Goal: Task Accomplishment & Management: Use online tool/utility

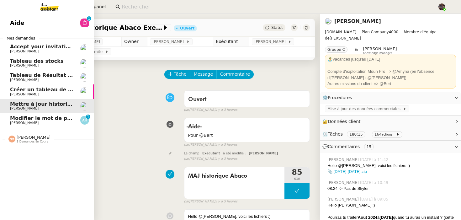
click at [18, 120] on span "Modifier le mot de passe email" at bounding box center [53, 118] width 87 height 6
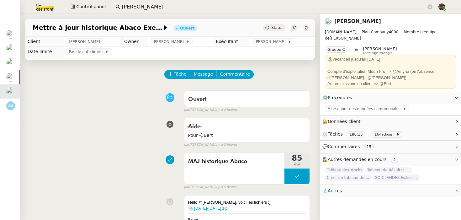
click at [43, 4] on img at bounding box center [40, 7] width 49 height 14
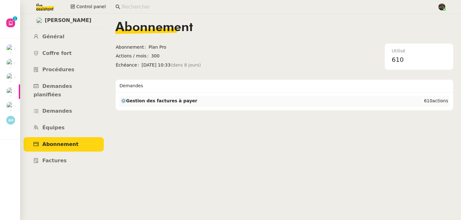
click at [172, 104] on td "⚙️Gestion des factures à payer" at bounding box center [243, 101] width 247 height 10
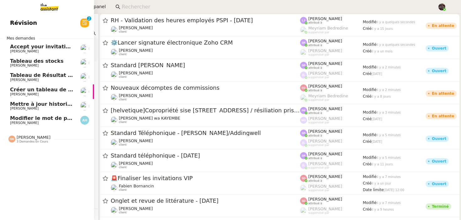
click at [31, 116] on span "Modifier le mot de passe email" at bounding box center [53, 118] width 87 height 6
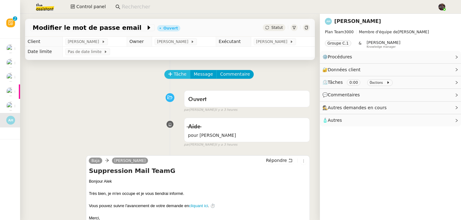
click at [177, 75] on span "Tâche" at bounding box center [180, 74] width 13 height 7
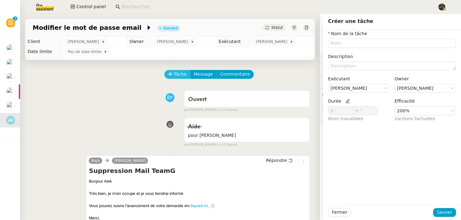
click at [174, 73] on span "Tâche" at bounding box center [180, 74] width 13 height 7
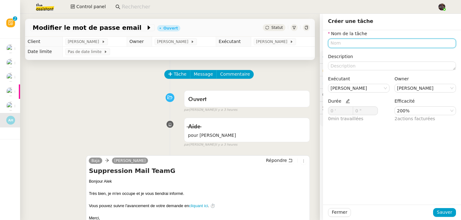
click at [385, 45] on input "text" at bounding box center [392, 43] width 128 height 9
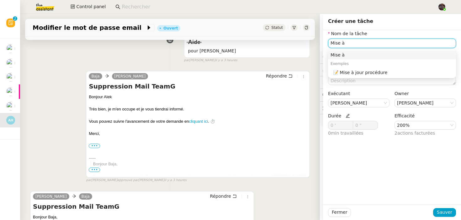
scroll to position [158, 0]
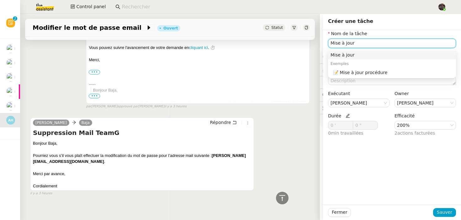
click at [361, 58] on nz-auto-option "Mise à jour" at bounding box center [392, 55] width 128 height 9
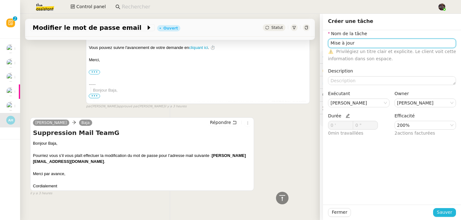
type input "Mise à jour"
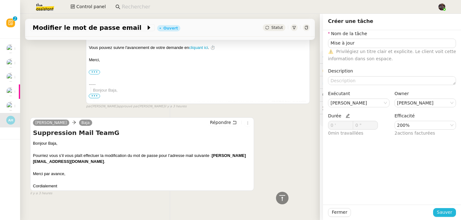
click at [443, 211] on span "Sauver" at bounding box center [444, 212] width 15 height 7
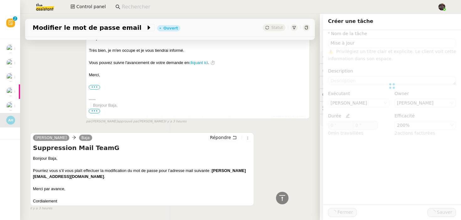
scroll to position [173, 0]
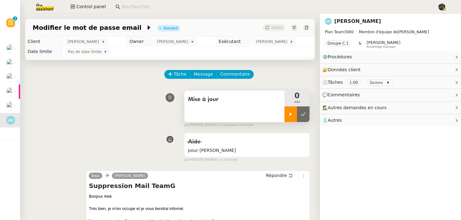
click at [296, 114] on div at bounding box center [291, 114] width 13 height 16
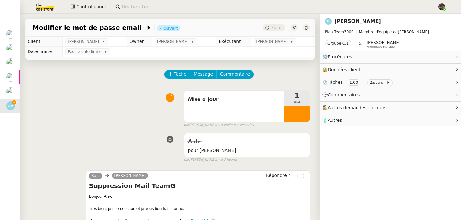
click at [88, 108] on div "Mise à jour 1 min false par [PERSON_NAME] il y a quelques secondes" at bounding box center [170, 108] width 280 height 40
click at [130, 3] on input at bounding box center [277, 7] width 310 height 8
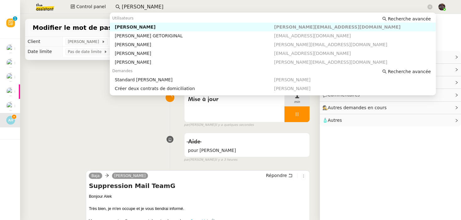
click at [132, 26] on div "[PERSON_NAME]" at bounding box center [194, 27] width 159 height 6
type input "[PERSON_NAME]"
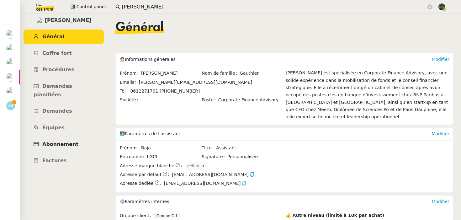
click at [59, 141] on span "Abonnement" at bounding box center [60, 144] width 36 height 6
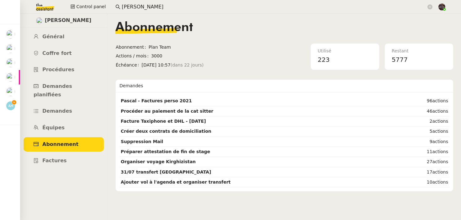
click at [228, 62] on span "[DATE] 10:57 (dans 22 jours)" at bounding box center [209, 64] width 134 height 7
click at [70, 120] on link "Équipes" at bounding box center [64, 127] width 80 height 15
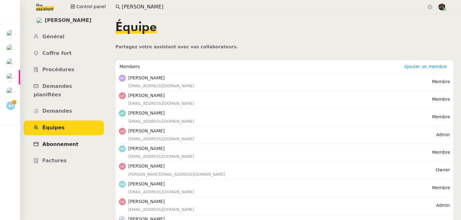
click at [71, 137] on link "Abonnement" at bounding box center [64, 144] width 80 height 15
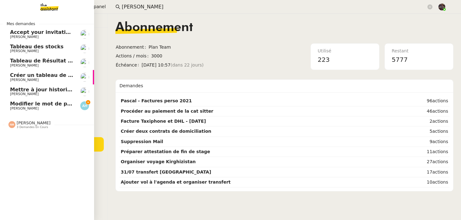
click at [16, 100] on link "Modifier le mot de passe email [PERSON_NAME]" at bounding box center [47, 106] width 94 height 14
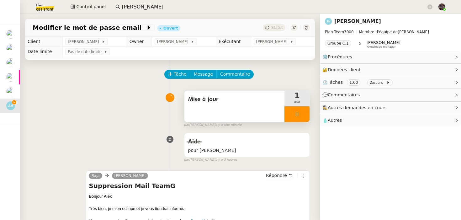
click at [305, 114] on div at bounding box center [297, 114] width 25 height 16
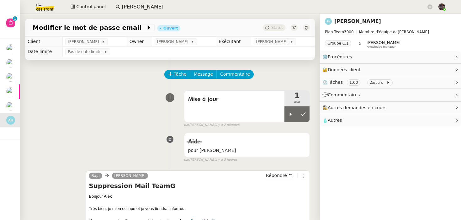
click at [155, 10] on input "[PERSON_NAME]" at bounding box center [274, 7] width 305 height 8
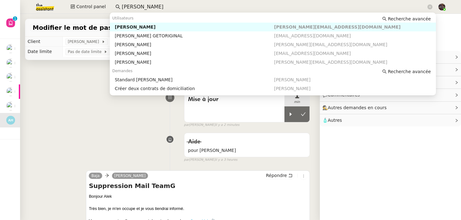
click at [155, 29] on div "[PERSON_NAME]" at bounding box center [194, 27] width 159 height 6
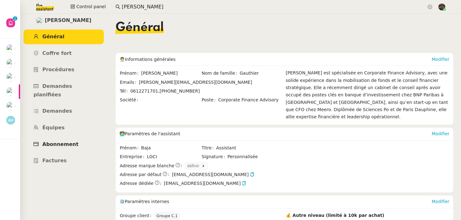
click at [58, 141] on span "Abonnement" at bounding box center [60, 144] width 36 height 6
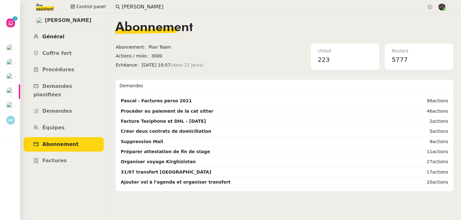
click at [67, 37] on link "Général" at bounding box center [64, 36] width 80 height 15
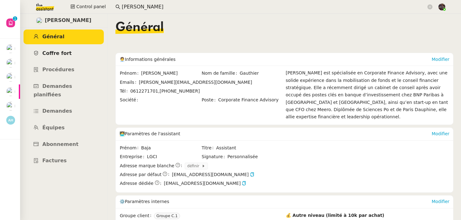
click at [65, 56] on span "Coffre fort" at bounding box center [56, 53] width 29 height 6
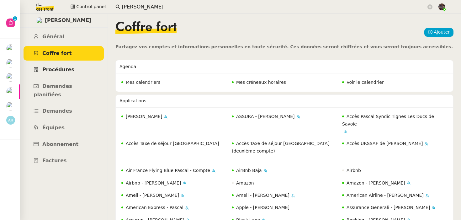
click at [65, 68] on span "Procédures" at bounding box center [58, 70] width 32 height 6
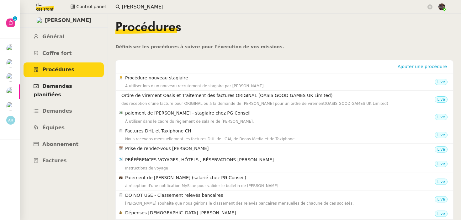
click at [70, 88] on span "Demandes planifiées" at bounding box center [53, 90] width 39 height 14
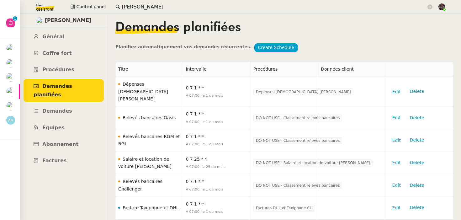
click at [73, 111] on ul "Général Coffre fort Procédures Demandes planifiées Demandes Équipes Abonnement …" at bounding box center [64, 98] width 88 height 139
click at [71, 104] on link "Demandes" at bounding box center [64, 111] width 80 height 15
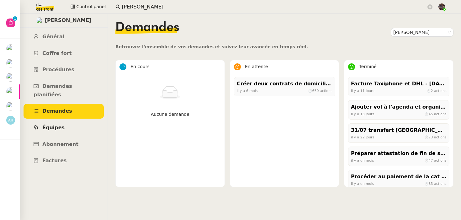
click at [87, 122] on link "Équipes" at bounding box center [64, 127] width 80 height 15
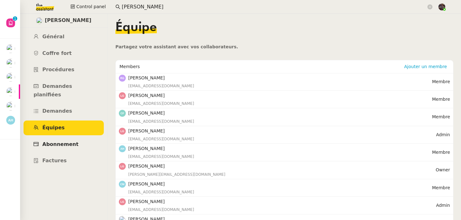
click at [85, 137] on link "Abonnement" at bounding box center [64, 144] width 80 height 15
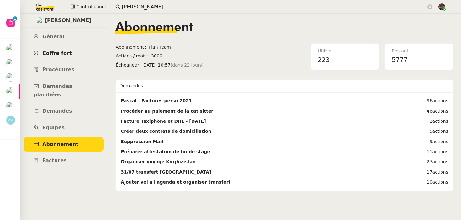
click at [76, 59] on link "Coffre fort" at bounding box center [64, 53] width 80 height 15
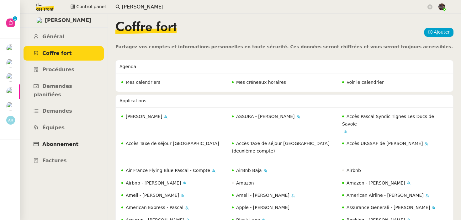
click at [77, 137] on link "Abonnement" at bounding box center [64, 144] width 80 height 15
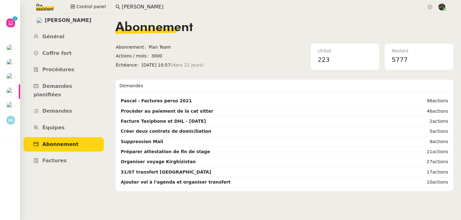
click at [76, 111] on ul "Général Coffre fort Procédures Demandes planifiées Demandes Équipes Abonnement …" at bounding box center [64, 98] width 88 height 139
click at [70, 120] on link "Équipes" at bounding box center [64, 127] width 80 height 15
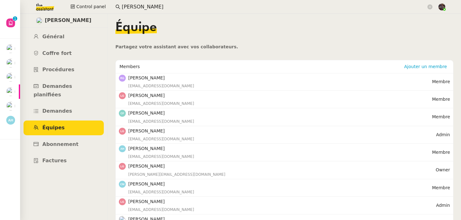
click at [69, 94] on ul "Général Coffre fort Procédures Demandes planifiées Demandes Équipes Abonnement …" at bounding box center [64, 98] width 88 height 139
click at [70, 80] on link "Demandes planifiées" at bounding box center [64, 90] width 80 height 23
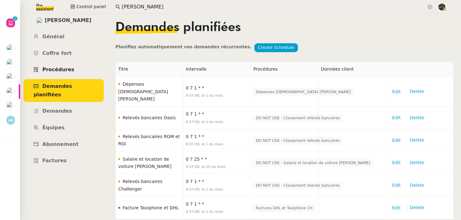
click at [68, 67] on span "Procédures" at bounding box center [58, 70] width 32 height 6
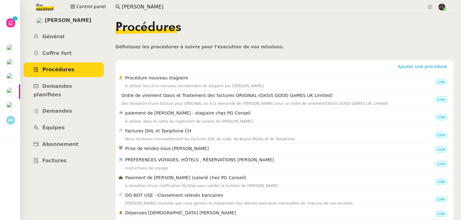
click at [69, 45] on ul "Général Coffre fort Procédures Demandes planifiées Demandes Équipes Abonnement …" at bounding box center [64, 98] width 88 height 139
click at [66, 54] on span "Coffre fort" at bounding box center [56, 53] width 29 height 6
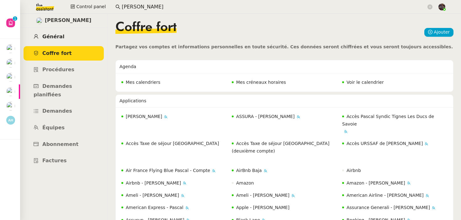
click at [66, 40] on link "Général" at bounding box center [64, 36] width 80 height 15
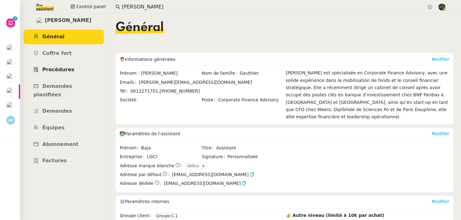
click at [63, 73] on link "Procédures" at bounding box center [64, 69] width 80 height 15
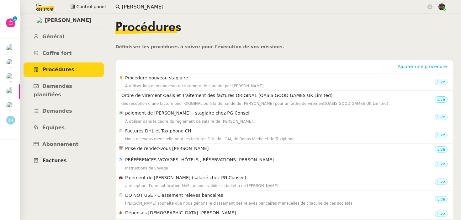
scroll to position [40, 0]
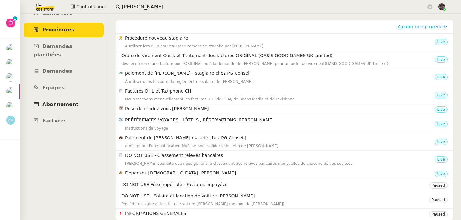
click at [68, 101] on span "Abonnement" at bounding box center [60, 104] width 36 height 6
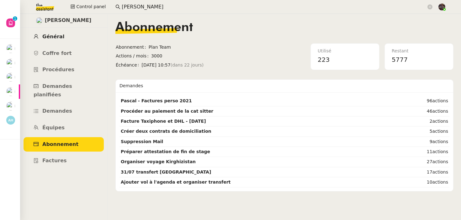
click at [72, 36] on link "Général" at bounding box center [64, 36] width 80 height 15
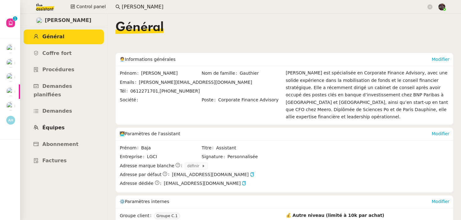
click at [24, 124] on link "Équipes" at bounding box center [64, 127] width 80 height 15
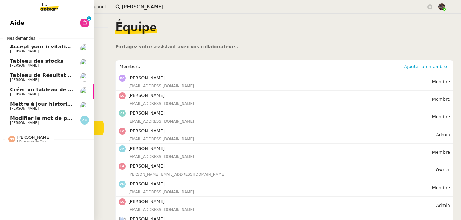
click at [19, 120] on link "Modifier le mot de passe email [PERSON_NAME]" at bounding box center [47, 120] width 94 height 14
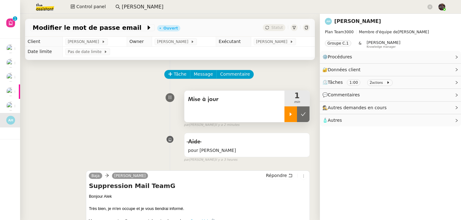
click at [289, 112] on icon at bounding box center [290, 114] width 5 height 5
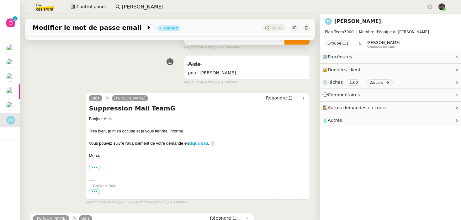
scroll to position [167, 0]
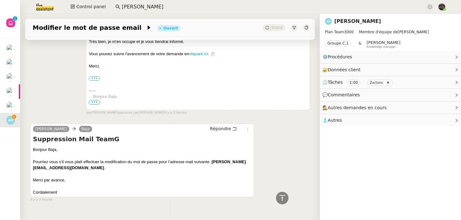
click at [219, 160] on b "[PERSON_NAME][EMAIL_ADDRESS][DOMAIN_NAME]" at bounding box center [139, 164] width 213 height 11
drag, startPoint x: 219, startPoint y: 160, endPoint x: 248, endPoint y: 160, distance: 28.5
click at [248, 160] on div "Pourriez vous s’il vous plaît effectuer la modification du mot de passe pour l’…" at bounding box center [142, 165] width 218 height 12
copy div "[PERSON_NAME][EMAIL_ADDRESS][DOMAIN_NAME] ."
click at [347, 23] on link "[PERSON_NAME]" at bounding box center [357, 21] width 47 height 6
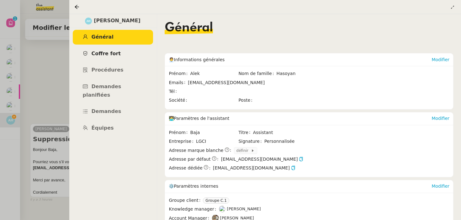
click at [118, 53] on link "Coffre fort" at bounding box center [113, 53] width 80 height 15
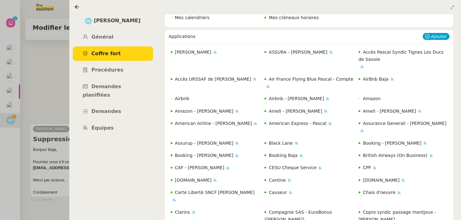
scroll to position [115, 0]
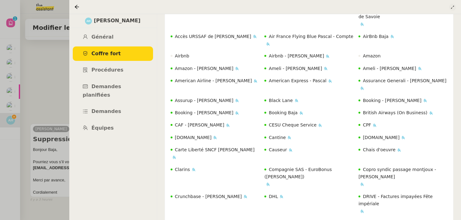
click at [451, 7] on icon at bounding box center [453, 7] width 4 height 4
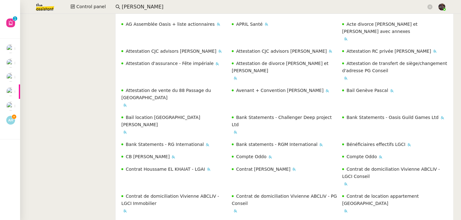
scroll to position [503, 0]
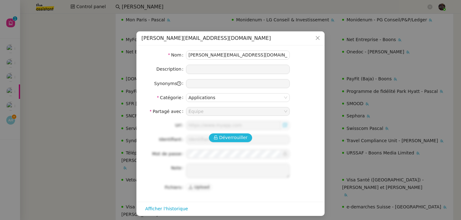
click at [235, 139] on span "Déverrouiller" at bounding box center [233, 137] width 29 height 7
type input "[URL][DOMAIN_NAME]"
type input "[PERSON_NAME][EMAIL_ADDRESS][DOMAIN_NAME]"
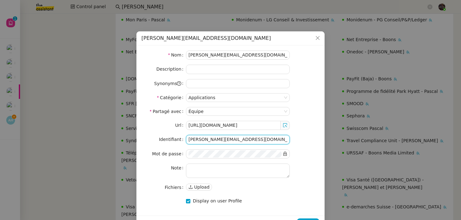
click at [212, 142] on input "[PERSON_NAME][EMAIL_ADDRESS][DOMAIN_NAME]" at bounding box center [238, 139] width 104 height 9
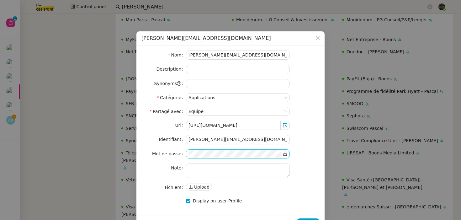
click at [285, 154] on icon at bounding box center [285, 154] width 3 height 4
click at [258, 149] on div "Url [URL][DOMAIN_NAME] Identifiant [PERSON_NAME][EMAIL_ADDRESS][DOMAIN_NAME] Mo…" at bounding box center [230, 156] width 178 height 71
click at [101, 73] on nz-modal-container "[PERSON_NAME][EMAIL_ADDRESS][DOMAIN_NAME] Nom [PERSON_NAME][EMAIL_ADDRESS][DOMA…" at bounding box center [230, 110] width 461 height 220
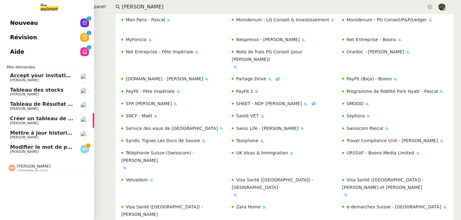
click at [14, 151] on span "[PERSON_NAME]" at bounding box center [24, 152] width 29 height 4
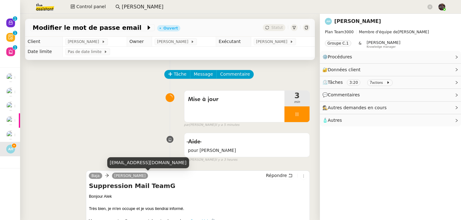
click at [129, 162] on div "[EMAIL_ADDRESS][DOMAIN_NAME]" at bounding box center [148, 162] width 82 height 11
copy div "[EMAIL_ADDRESS][DOMAIN_NAME]"
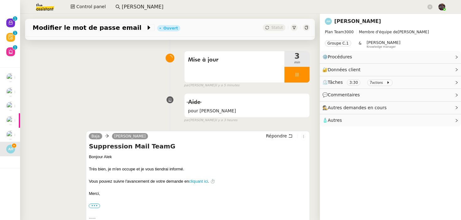
scroll to position [79, 0]
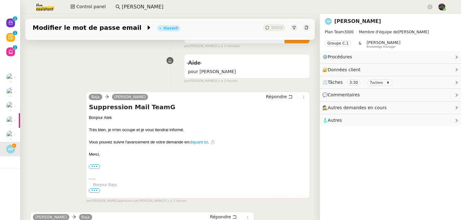
click at [279, 103] on h4 "Suppression Mail TeamG" at bounding box center [198, 107] width 218 height 9
click at [279, 100] on button "Répondre" at bounding box center [279, 96] width 31 height 7
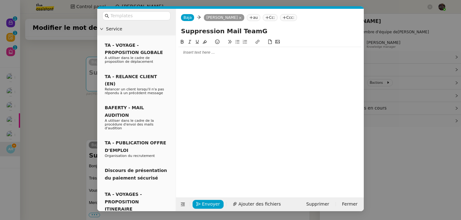
click at [226, 53] on div at bounding box center [270, 53] width 183 height 6
click at [53, 119] on nz-modal-container "Service TA - VOYAGE - PROPOSITION GLOBALE A utiliser dans le cadre de propositi…" at bounding box center [230, 110] width 461 height 220
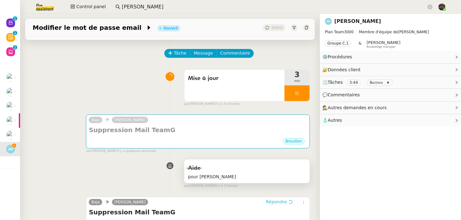
scroll to position [0, 0]
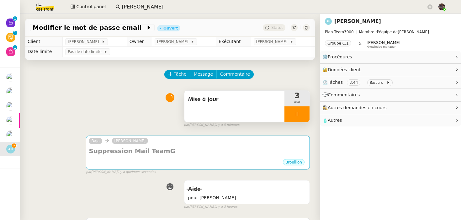
click at [301, 117] on div at bounding box center [297, 114] width 25 height 16
click at [250, 99] on span "Mise à jour" at bounding box center [234, 99] width 93 height 9
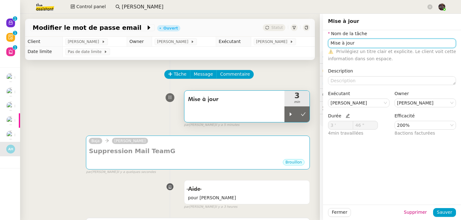
click at [367, 45] on input "Mise à jour" at bounding box center [392, 43] width 128 height 9
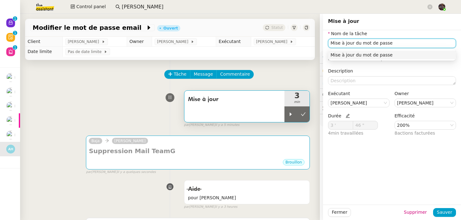
click at [385, 55] on div "Mise à jour du mot de passe" at bounding box center [392, 55] width 123 height 6
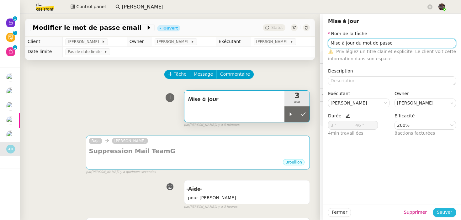
type input "Mise à jour du mot de passe"
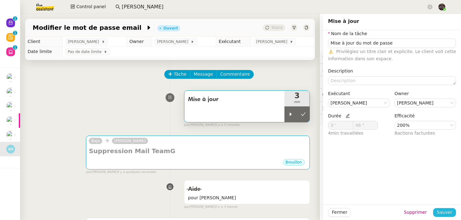
click at [448, 211] on span "Sauver" at bounding box center [444, 212] width 15 height 7
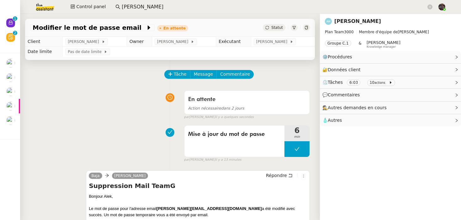
click at [133, 3] on input "[PERSON_NAME]" at bounding box center [274, 7] width 305 height 8
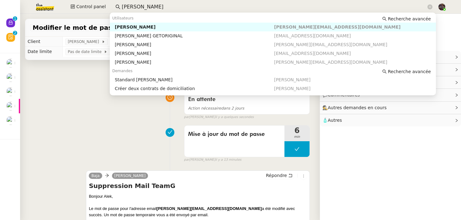
click at [133, 3] on input "[PERSON_NAME]" at bounding box center [274, 7] width 305 height 8
click at [146, 25] on div "[PERSON_NAME]" at bounding box center [194, 27] width 159 height 6
type input "[PERSON_NAME]"
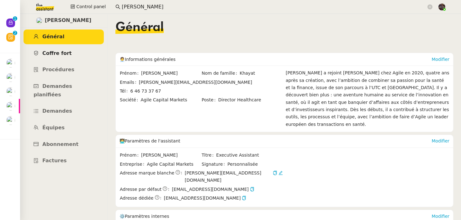
click at [48, 54] on span "Coffre fort" at bounding box center [56, 53] width 29 height 6
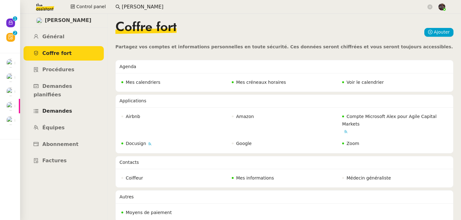
click at [57, 104] on link "Demandes" at bounding box center [64, 111] width 80 height 15
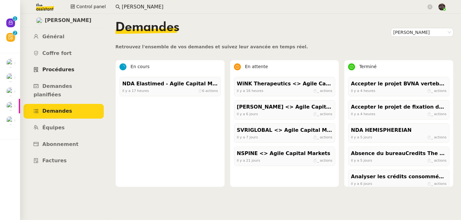
click at [58, 66] on link "Procédures" at bounding box center [64, 69] width 80 height 15
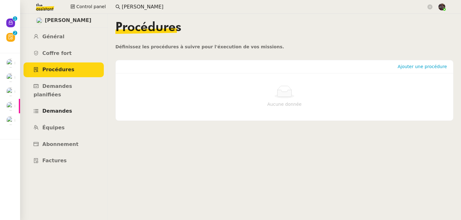
click at [52, 104] on link "Demandes" at bounding box center [64, 111] width 80 height 15
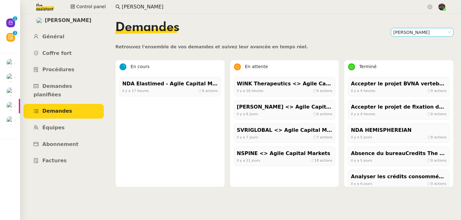
click at [410, 34] on nz-select-item "[PERSON_NAME]" at bounding box center [422, 32] width 58 height 8
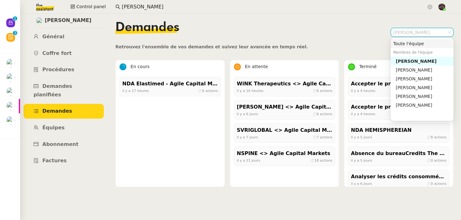
click at [403, 47] on nz-option-item "Toute l'équipe" at bounding box center [422, 43] width 63 height 9
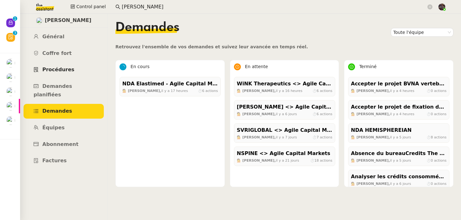
click at [48, 70] on span "Procédures" at bounding box center [58, 70] width 32 height 6
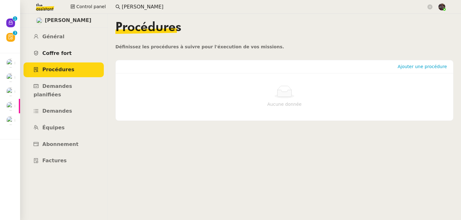
click at [51, 50] on span "Coffre fort" at bounding box center [56, 53] width 29 height 6
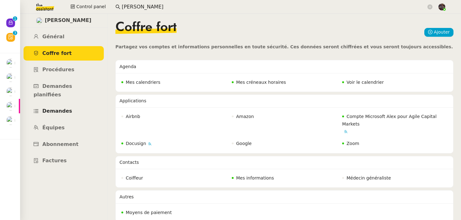
click at [67, 104] on link "Demandes" at bounding box center [64, 111] width 80 height 15
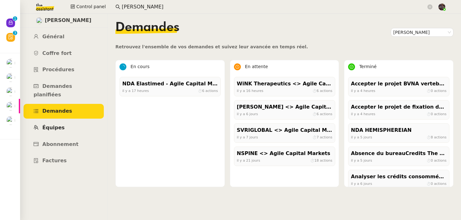
click at [57, 125] on span "Équipes" at bounding box center [53, 128] width 22 height 6
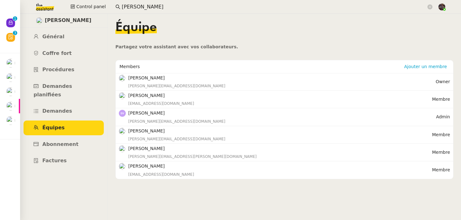
click at [213, 38] on div "Équipe" at bounding box center [284, 32] width 338 height 22
click at [49, 62] on link "Procédures" at bounding box center [64, 69] width 80 height 15
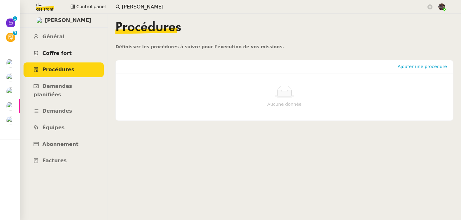
click at [48, 50] on span "Coffre fort" at bounding box center [56, 53] width 29 height 6
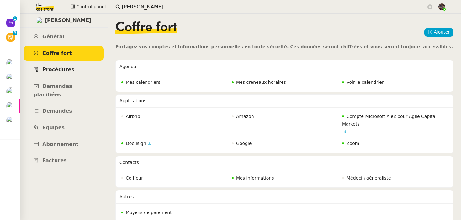
click at [51, 72] on span "Procédures" at bounding box center [58, 70] width 32 height 6
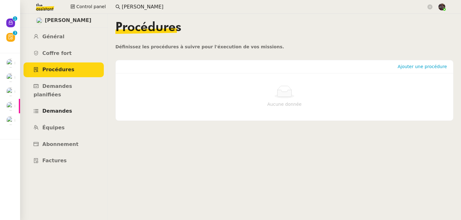
click at [58, 108] on span "Demandes" at bounding box center [57, 111] width 30 height 6
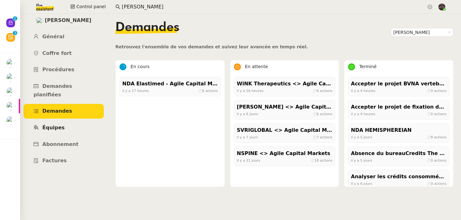
click at [57, 120] on link "Équipes" at bounding box center [64, 127] width 80 height 15
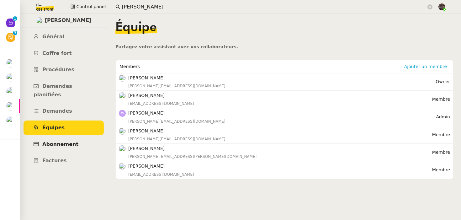
click at [60, 141] on link "Abonnement" at bounding box center [64, 144] width 80 height 15
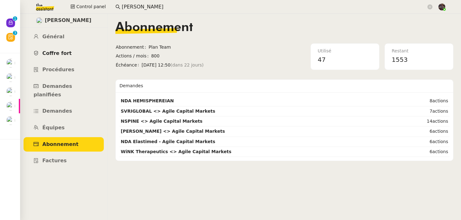
click at [62, 47] on link "Coffre fort" at bounding box center [64, 53] width 80 height 15
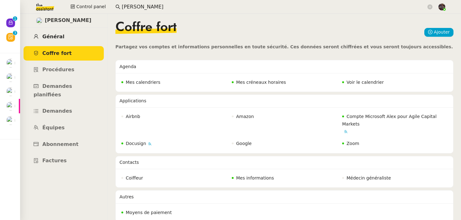
click at [61, 40] on link "Général" at bounding box center [64, 36] width 80 height 15
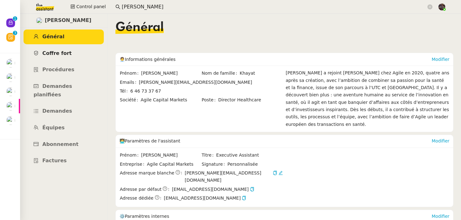
click at [66, 59] on link "Coffre fort" at bounding box center [64, 53] width 80 height 15
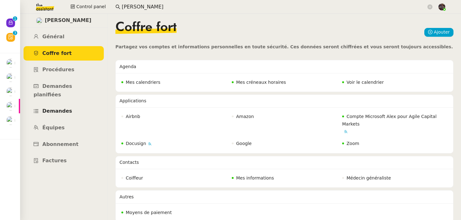
click at [48, 108] on span "Demandes" at bounding box center [57, 111] width 30 height 6
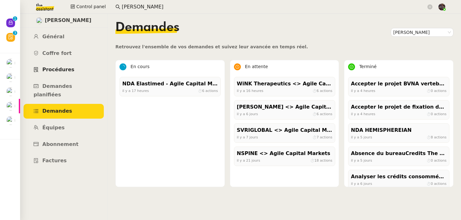
click at [50, 72] on span "Procédures" at bounding box center [58, 70] width 32 height 6
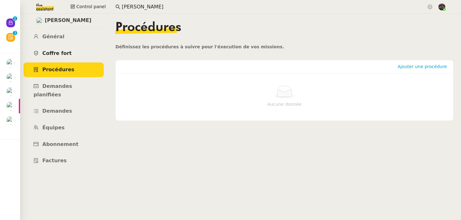
click at [50, 48] on link "Coffre fort" at bounding box center [64, 53] width 80 height 15
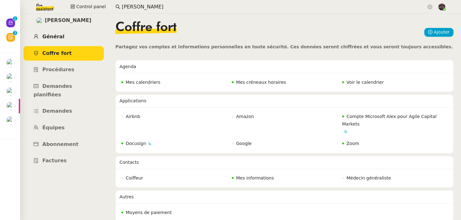
click at [50, 42] on link "Général" at bounding box center [64, 36] width 80 height 15
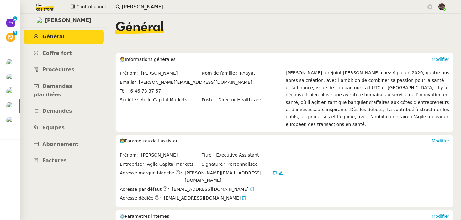
click at [189, 38] on div "Général" at bounding box center [284, 32] width 338 height 22
click at [58, 54] on span "Coffre fort" at bounding box center [56, 53] width 29 height 6
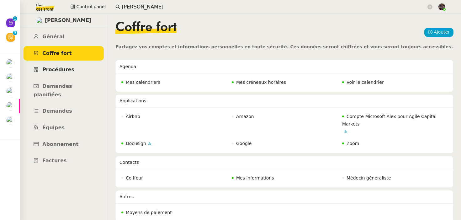
click at [63, 74] on link "Procédures" at bounding box center [64, 69] width 80 height 15
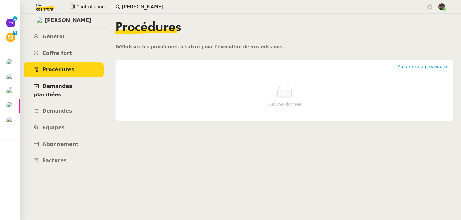
click at [72, 80] on link "Demandes planifiées" at bounding box center [64, 90] width 80 height 23
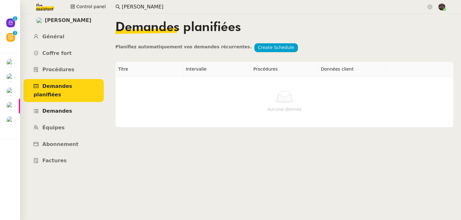
click at [76, 104] on link "Demandes" at bounding box center [64, 111] width 80 height 15
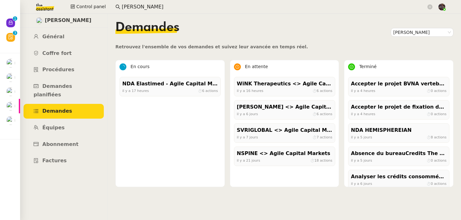
click at [63, 61] on ul "Général Coffre fort Procédures Demandes planifiées Demandes Équipes Abonnement …" at bounding box center [64, 98] width 88 height 139
click at [61, 58] on link "Coffre fort" at bounding box center [64, 53] width 80 height 15
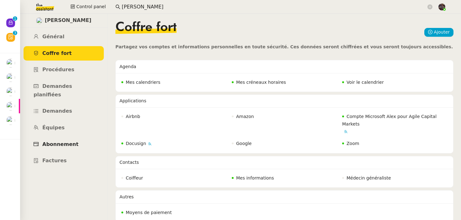
click at [61, 141] on span "Abonnement" at bounding box center [60, 144] width 36 height 6
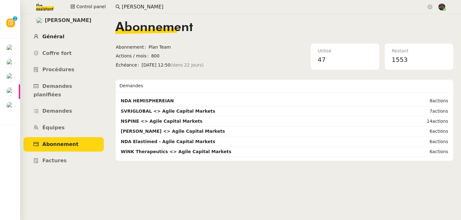
click at [63, 32] on link "Général" at bounding box center [64, 36] width 80 height 15
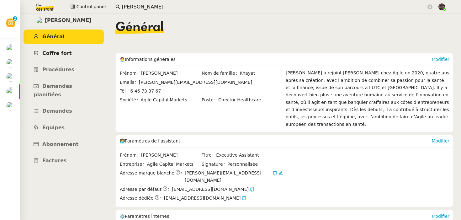
click at [61, 48] on link "Coffre fort" at bounding box center [64, 53] width 80 height 15
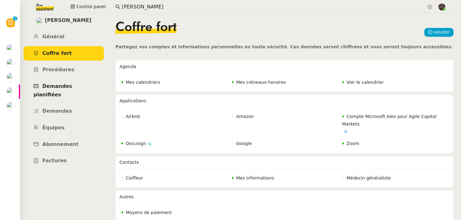
click at [67, 79] on link "Demandes planifiées" at bounding box center [64, 90] width 80 height 23
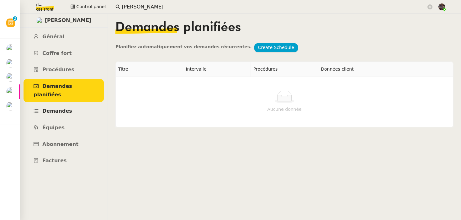
click at [73, 104] on link "Demandes" at bounding box center [64, 111] width 80 height 15
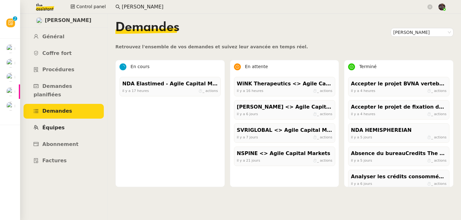
click at [71, 120] on link "Équipes" at bounding box center [64, 127] width 80 height 15
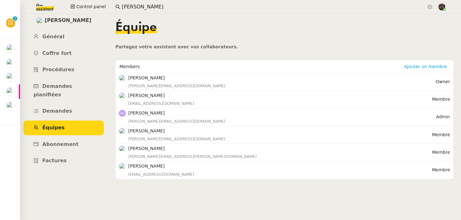
click at [72, 127] on ul "Général Coffre fort Procédures Demandes planifiées Demandes Équipes Abonnement …" at bounding box center [64, 98] width 88 height 139
click at [73, 141] on span "Abonnement" at bounding box center [60, 144] width 36 height 6
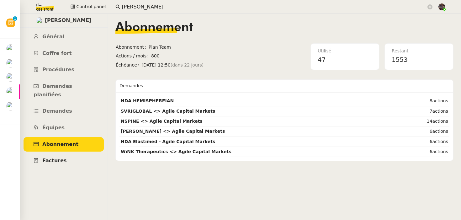
click at [74, 153] on link "Factures" at bounding box center [64, 160] width 80 height 15
click at [51, 49] on link "Coffre fort" at bounding box center [64, 53] width 80 height 15
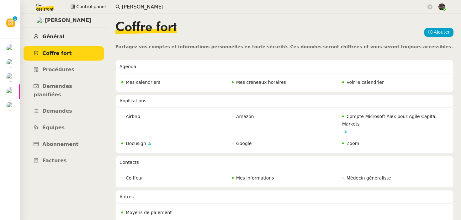
click at [57, 39] on span "Général" at bounding box center [53, 37] width 22 height 6
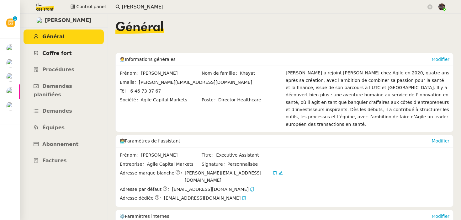
click at [60, 53] on span "Coffre fort" at bounding box center [56, 53] width 29 height 6
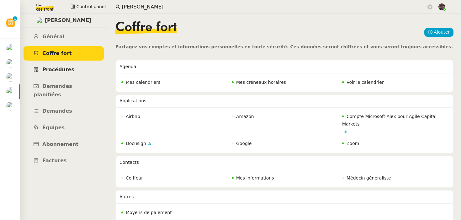
click at [61, 63] on link "Procédures" at bounding box center [64, 69] width 80 height 15
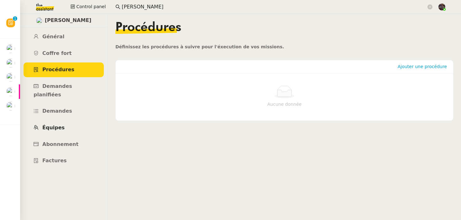
click at [65, 120] on link "Équipes" at bounding box center [64, 127] width 80 height 15
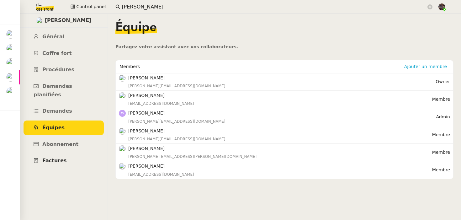
click at [71, 153] on link "Factures" at bounding box center [64, 160] width 80 height 15
click at [99, 137] on link "Abonnement" at bounding box center [64, 144] width 80 height 15
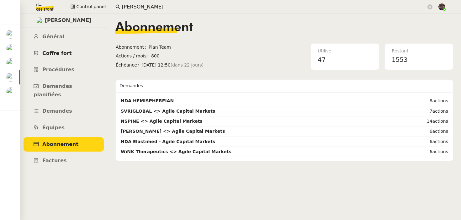
click at [61, 48] on link "Coffre fort" at bounding box center [64, 53] width 80 height 15
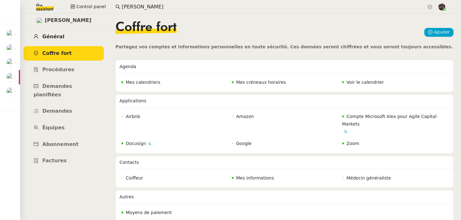
click at [73, 37] on link "Général" at bounding box center [64, 36] width 80 height 15
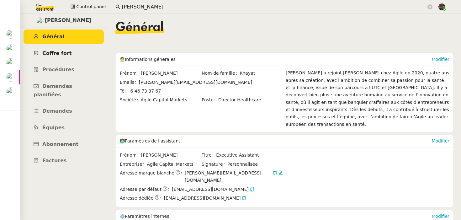
click at [47, 53] on span "Coffre fort" at bounding box center [56, 53] width 29 height 6
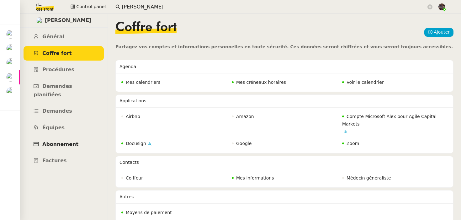
click at [48, 137] on link "Abonnement" at bounding box center [64, 144] width 80 height 15
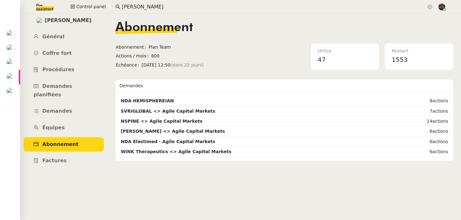
click at [48, 61] on ul "Général Coffre fort Procédures Demandes planifiées Demandes Équipes Abonnement …" at bounding box center [64, 98] width 88 height 139
click at [67, 68] on span "Procédures" at bounding box center [58, 70] width 32 height 6
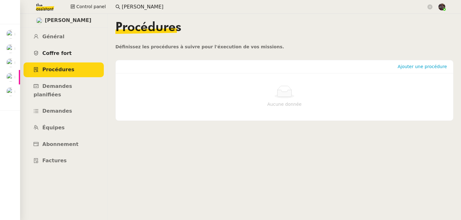
click at [65, 54] on span "Coffre fort" at bounding box center [56, 53] width 29 height 6
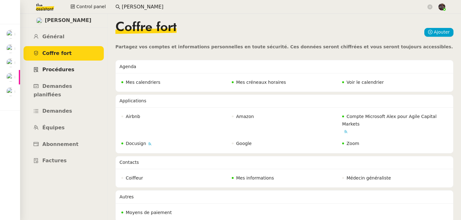
click at [66, 71] on span "Procédures" at bounding box center [58, 70] width 32 height 6
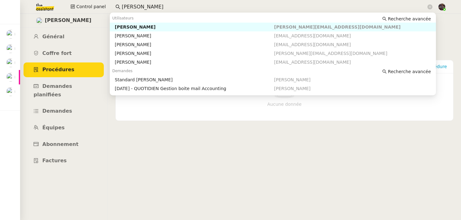
click at [126, 6] on input "[PERSON_NAME]" at bounding box center [274, 7] width 305 height 8
click at [59, 125] on span "Équipes" at bounding box center [53, 128] width 22 height 6
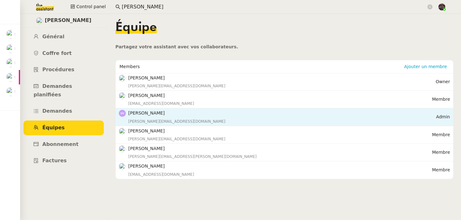
click at [161, 123] on div "[PERSON_NAME][EMAIL_ADDRESS][DOMAIN_NAME]" at bounding box center [282, 121] width 308 height 6
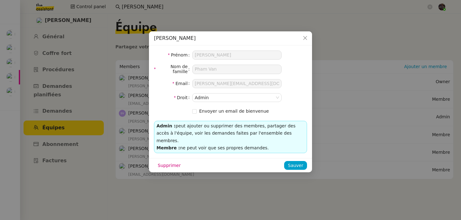
click at [95, 124] on nz-modal-container "[PERSON_NAME] [PERSON_NAME] Nom de famille [PERSON_NAME] [PERSON_NAME][EMAIL_AD…" at bounding box center [230, 110] width 461 height 220
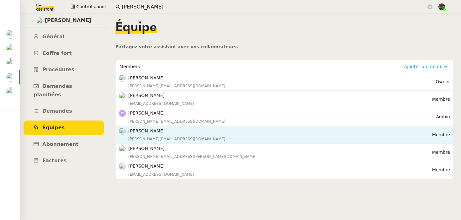
click at [154, 140] on div "[PERSON_NAME][EMAIL_ADDRESS][DOMAIN_NAME]" at bounding box center [280, 139] width 304 height 6
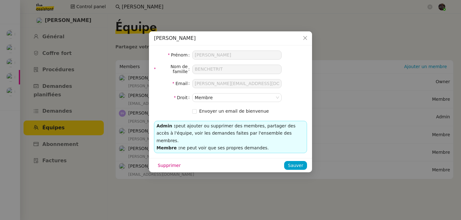
click at [133, 123] on nz-modal-container "[PERSON_NAME] [PERSON_NAME] de famille [PERSON_NAME] Email [PERSON_NAME][EMAIL_…" at bounding box center [230, 110] width 461 height 220
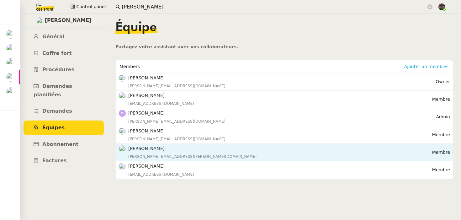
click at [141, 154] on div "[PERSON_NAME][EMAIL_ADDRESS][PERSON_NAME][DOMAIN_NAME]" at bounding box center [280, 156] width 304 height 6
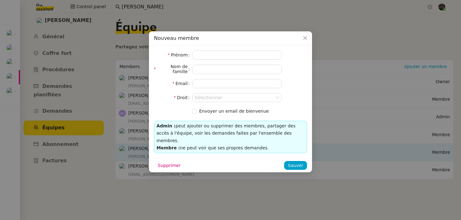
type input "[PERSON_NAME]"
type input "[PERSON_NAME][EMAIL_ADDRESS][PERSON_NAME][DOMAIN_NAME]"
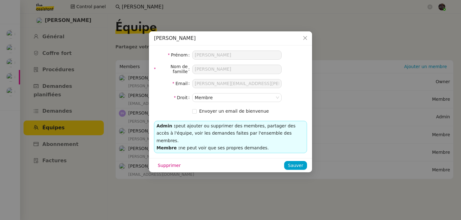
click at [116, 168] on nz-modal-container "[PERSON_NAME] Prénom [PERSON_NAME] de famille [PERSON_NAME] Email [PERSON_NAME]…" at bounding box center [230, 110] width 461 height 220
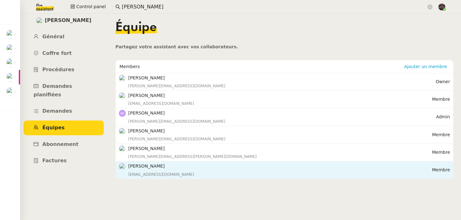
click at [138, 170] on div "Pierre BERTIN [EMAIL_ADDRESS][DOMAIN_NAME]" at bounding box center [280, 170] width 304 height 15
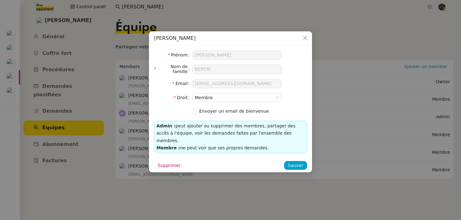
click at [124, 100] on nz-modal-container "[PERSON_NAME] [PERSON_NAME] de famille [PERSON_NAME] Email [EMAIL_ADDRESS][DOMA…" at bounding box center [230, 110] width 461 height 220
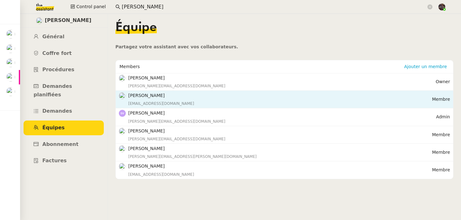
click at [143, 99] on h4 "[PERSON_NAME]" at bounding box center [280, 95] width 304 height 7
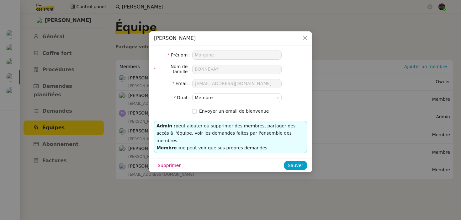
click at [116, 87] on nz-modal-container "[PERSON_NAME] Prénom Morgane Nom de famille [PERSON_NAME] Email [EMAIL_ADDRESS]…" at bounding box center [230, 110] width 461 height 220
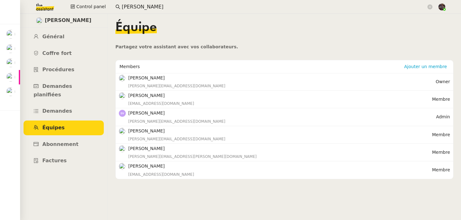
click at [141, 78] on h4 "[PERSON_NAME]" at bounding box center [281, 77] width 307 height 7
click at [147, 82] on div "[PERSON_NAME] [PERSON_NAME][EMAIL_ADDRESS][DOMAIN_NAME]" at bounding box center [281, 81] width 307 height 15
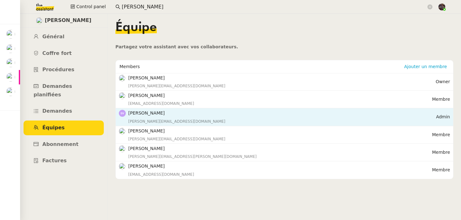
click at [151, 115] on h4 "[PERSON_NAME]" at bounding box center [282, 112] width 308 height 7
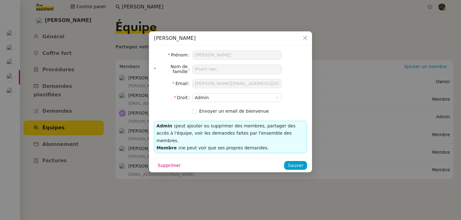
click at [145, 116] on nz-modal-container "[PERSON_NAME] [PERSON_NAME] Nom de famille [PERSON_NAME] [PERSON_NAME][EMAIL_AD…" at bounding box center [230, 110] width 461 height 220
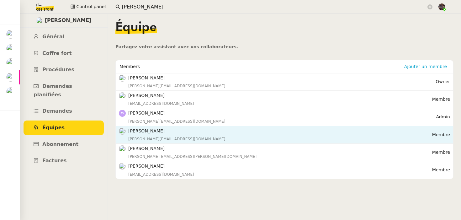
click at [147, 133] on h4 "[PERSON_NAME]" at bounding box center [280, 130] width 304 height 7
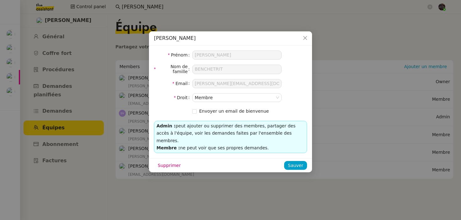
click at [116, 117] on nz-modal-container "[PERSON_NAME] [PERSON_NAME] de famille [PERSON_NAME] Email [PERSON_NAME][EMAIL_…" at bounding box center [230, 110] width 461 height 220
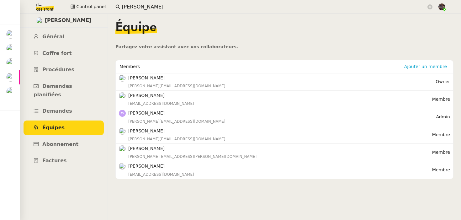
click at [177, 56] on div "Équipe Partagez votre assistant avec vos collaborateurs. Members Ajouter un mem…" at bounding box center [284, 100] width 338 height 158
click at [151, 83] on div "[PERSON_NAME] [PERSON_NAME][EMAIL_ADDRESS][DOMAIN_NAME]" at bounding box center [281, 81] width 307 height 15
click at [72, 104] on link "Demandes" at bounding box center [64, 111] width 80 height 15
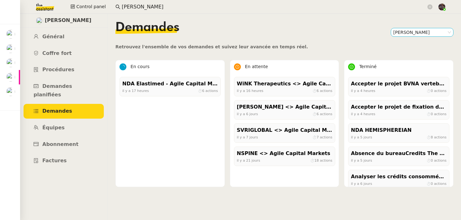
click at [420, 29] on nz-select-item "[PERSON_NAME]" at bounding box center [422, 32] width 58 height 8
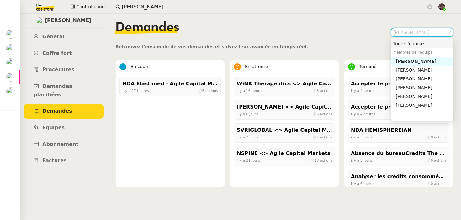
click at [405, 42] on div "Toute l'équipe" at bounding box center [422, 44] width 58 height 6
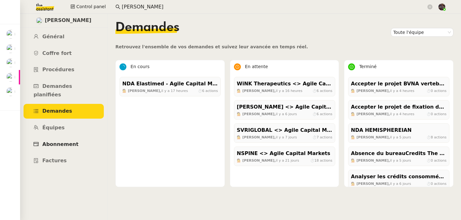
click at [63, 141] on span "Abonnement" at bounding box center [60, 144] width 36 height 6
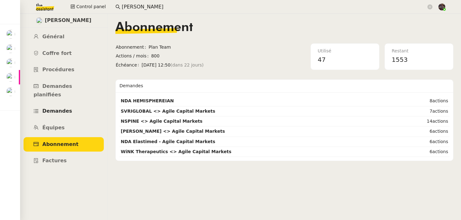
click at [70, 104] on link "Demandes" at bounding box center [64, 111] width 80 height 15
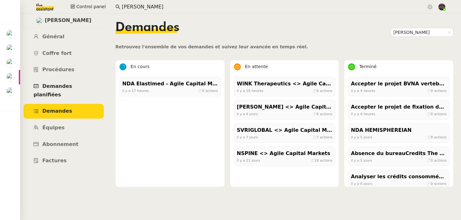
click at [71, 89] on span "Demandes planifiées" at bounding box center [53, 90] width 39 height 14
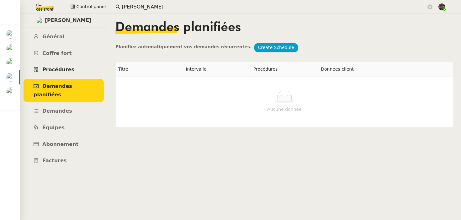
click at [60, 71] on span "Procédures" at bounding box center [58, 70] width 32 height 6
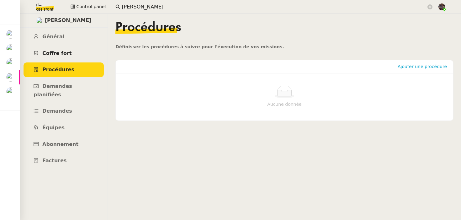
click at [64, 53] on span "Coffre fort" at bounding box center [56, 53] width 29 height 6
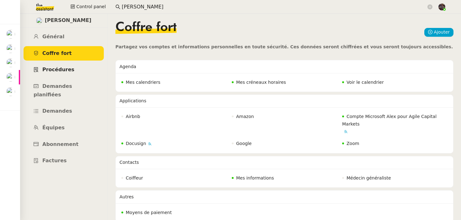
click at [67, 68] on span "Procédures" at bounding box center [58, 70] width 32 height 6
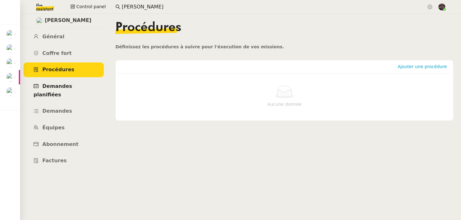
click at [70, 84] on span "Demandes planifiées" at bounding box center [53, 90] width 39 height 14
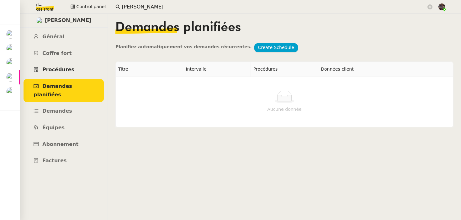
click at [78, 66] on link "Procédures" at bounding box center [64, 69] width 80 height 15
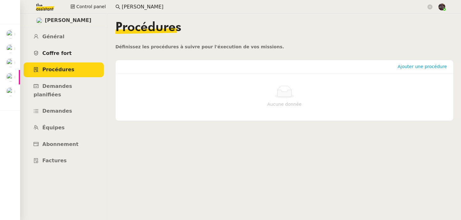
click at [62, 46] on link "Coffre fort" at bounding box center [64, 53] width 80 height 15
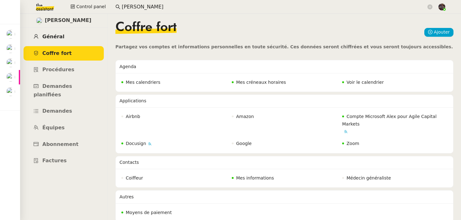
click at [56, 35] on span "Général" at bounding box center [53, 37] width 22 height 6
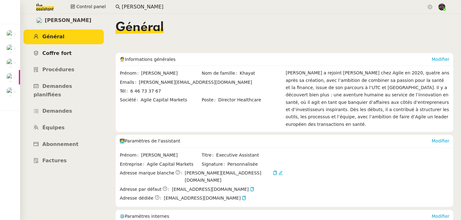
click at [68, 58] on link "Coffre fort" at bounding box center [64, 53] width 80 height 15
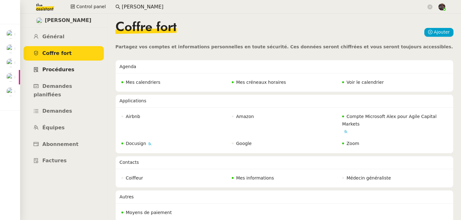
click at [76, 72] on link "Procédures" at bounding box center [64, 69] width 80 height 15
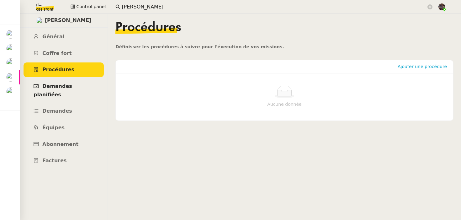
click at [72, 85] on span "Demandes planifiées" at bounding box center [53, 90] width 39 height 14
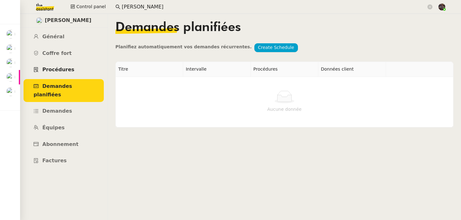
click at [72, 64] on link "Procédures" at bounding box center [64, 69] width 80 height 15
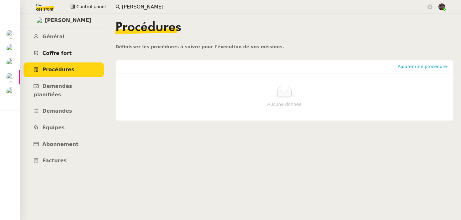
click at [62, 50] on span "Coffre fort" at bounding box center [56, 53] width 29 height 6
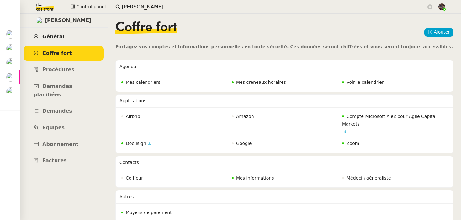
click at [59, 35] on span "Général" at bounding box center [53, 37] width 22 height 6
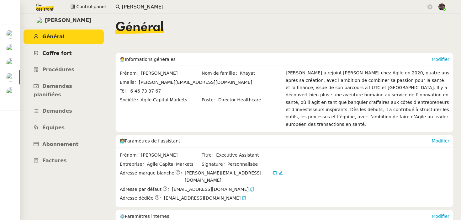
click at [64, 46] on link "Coffre fort" at bounding box center [64, 53] width 80 height 15
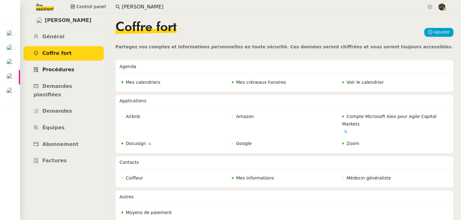
click at [80, 72] on link "Procédures" at bounding box center [64, 69] width 80 height 15
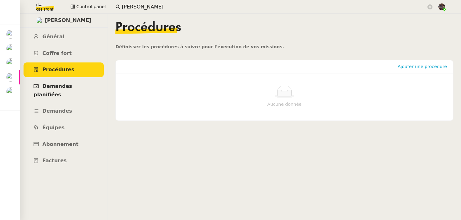
click at [80, 89] on link "Demandes planifiées" at bounding box center [64, 90] width 80 height 23
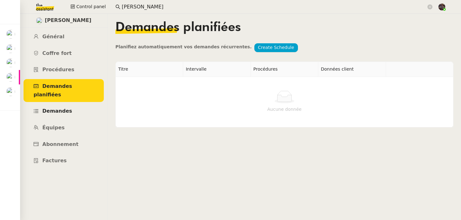
click at [75, 104] on link "Demandes" at bounding box center [64, 111] width 80 height 15
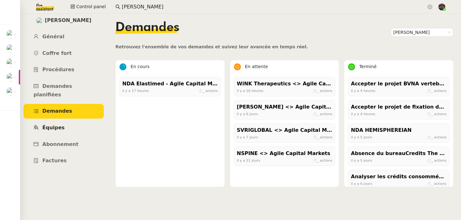
click at [72, 120] on link "Équipes" at bounding box center [64, 127] width 80 height 15
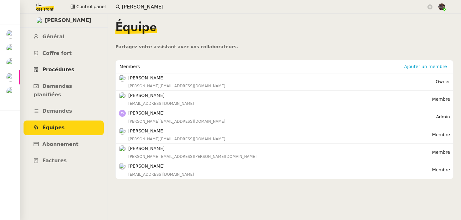
click at [62, 67] on span "Procédures" at bounding box center [58, 70] width 32 height 6
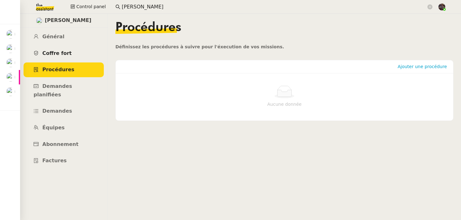
click at [70, 51] on link "Coffre fort" at bounding box center [64, 53] width 80 height 15
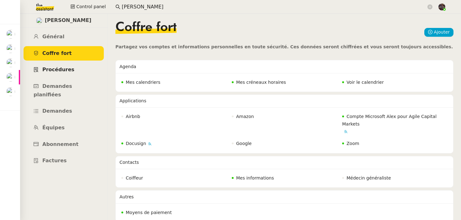
click at [74, 72] on link "Procédures" at bounding box center [64, 69] width 80 height 15
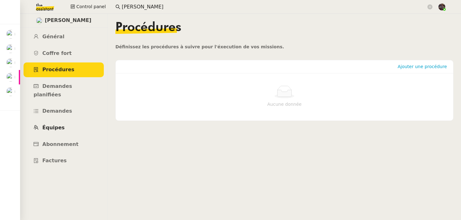
click at [67, 121] on link "Équipes" at bounding box center [64, 127] width 80 height 15
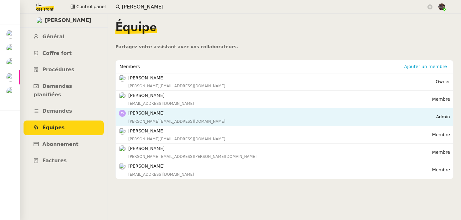
drag, startPoint x: 168, startPoint y: 112, endPoint x: 130, endPoint y: 113, distance: 38.6
click at [130, 113] on h4 "[PERSON_NAME]" at bounding box center [282, 112] width 308 height 7
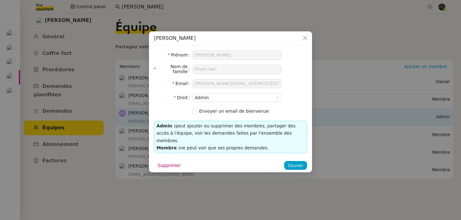
click at [130, 113] on nz-modal-container "[PERSON_NAME] [PERSON_NAME] Nom de famille [PERSON_NAME] [PERSON_NAME][EMAIL_AD…" at bounding box center [230, 110] width 461 height 220
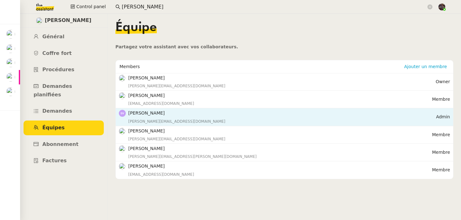
click at [130, 113] on nz-modal-container "[PERSON_NAME] [PERSON_NAME] Nom de famille [PERSON_NAME] [PERSON_NAME][EMAIL_AD…" at bounding box center [230, 110] width 461 height 220
click at [130, 113] on h4 "[PERSON_NAME]" at bounding box center [282, 112] width 308 height 7
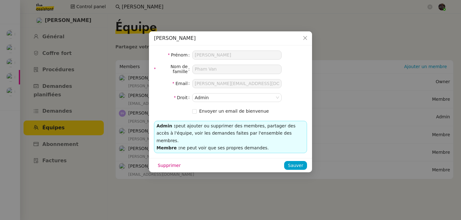
click at [135, 71] on nz-modal-container "[PERSON_NAME] [PERSON_NAME] Nom de famille [PERSON_NAME] [PERSON_NAME][EMAIL_AD…" at bounding box center [230, 110] width 461 height 220
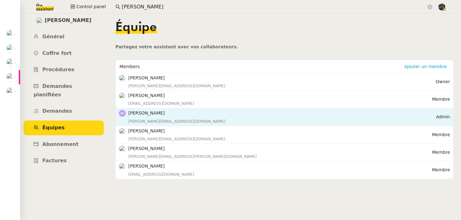
drag, startPoint x: 169, startPoint y: 112, endPoint x: 125, endPoint y: 112, distance: 44.6
click at [125, 112] on nz-list-item-meta "[PERSON_NAME] [PERSON_NAME][EMAIL_ADDRESS][DOMAIN_NAME]" at bounding box center [277, 116] width 317 height 15
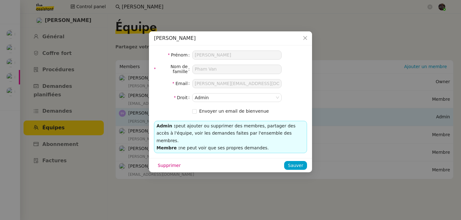
copy nz-list-item-meta "[PERSON_NAME]"
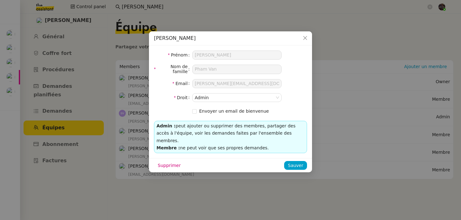
click at [120, 61] on nz-modal-container "[PERSON_NAME] [PERSON_NAME] Nom de famille [PERSON_NAME] [PERSON_NAME][EMAIL_AD…" at bounding box center [230, 110] width 461 height 220
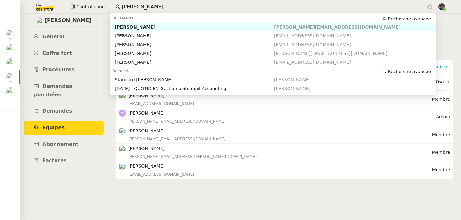
click at [128, 7] on input "[PERSON_NAME]" at bounding box center [274, 7] width 305 height 8
paste input "[PERSON_NAME]"
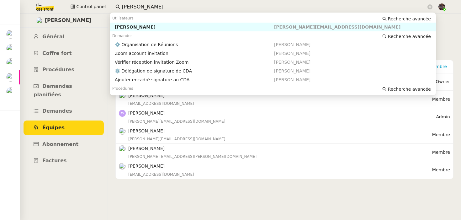
click at [125, 29] on div "[PERSON_NAME]" at bounding box center [194, 27] width 159 height 6
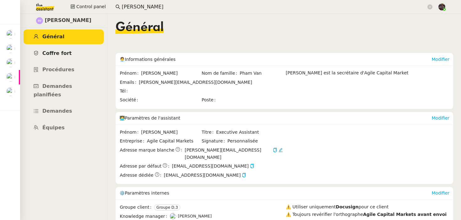
click at [60, 55] on span "Coffre fort" at bounding box center [56, 53] width 29 height 6
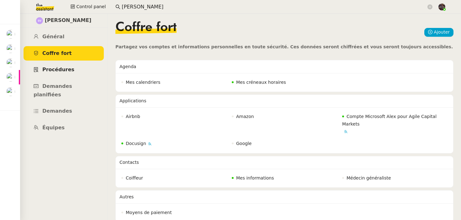
click at [64, 69] on span "Procédures" at bounding box center [58, 70] width 32 height 6
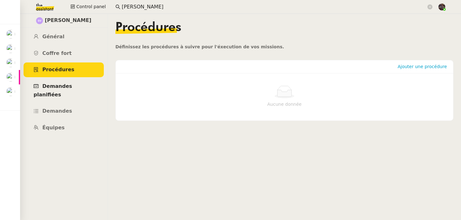
click at [61, 85] on span "Demandes planifiées" at bounding box center [53, 90] width 39 height 14
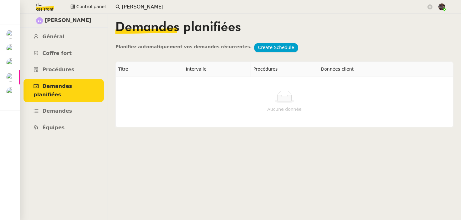
click at [70, 90] on link "Demandes planifiées" at bounding box center [64, 90] width 80 height 23
click at [62, 108] on span "Demandes" at bounding box center [57, 111] width 30 height 6
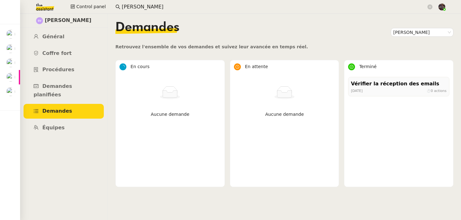
click at [403, 26] on div "Demandes [PERSON_NAME]" at bounding box center [284, 32] width 338 height 22
click at [403, 40] on div "Demandes [PERSON_NAME]" at bounding box center [284, 32] width 338 height 22
click at [394, 29] on nz-select-item "[PERSON_NAME]" at bounding box center [422, 32] width 58 height 8
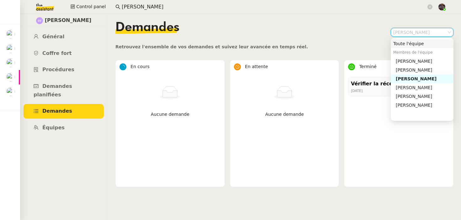
click at [396, 44] on div "Toute l'équipe" at bounding box center [422, 44] width 58 height 6
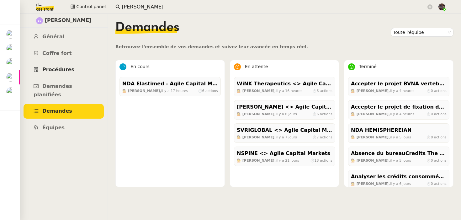
click at [58, 73] on link "Procédures" at bounding box center [64, 69] width 80 height 15
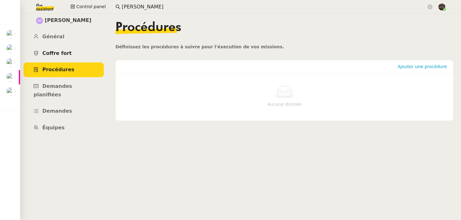
click at [56, 50] on link "Coffre fort" at bounding box center [64, 53] width 80 height 15
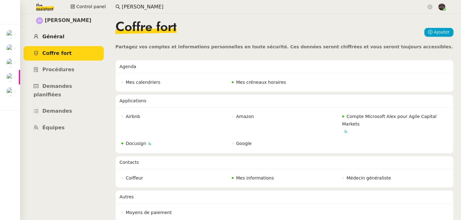
click at [40, 33] on link "Général" at bounding box center [64, 36] width 80 height 15
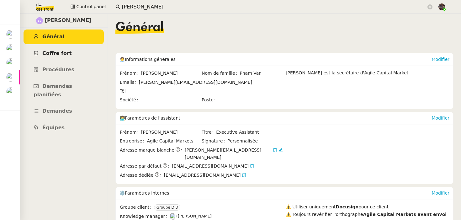
click at [56, 49] on link "Coffre fort" at bounding box center [64, 53] width 80 height 15
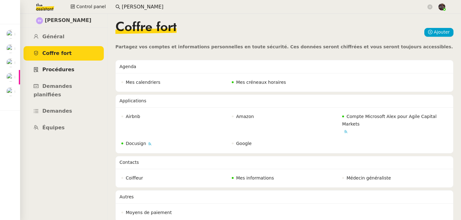
click at [64, 72] on span "Procédures" at bounding box center [58, 70] width 32 height 6
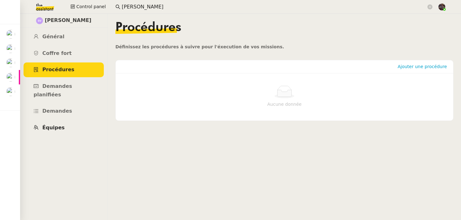
click at [58, 125] on span "Équipes" at bounding box center [53, 128] width 22 height 6
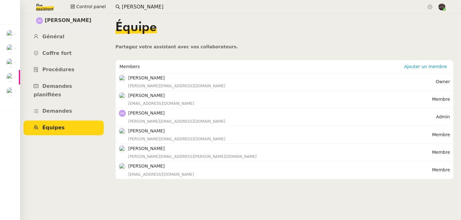
drag, startPoint x: 169, startPoint y: 78, endPoint x: 121, endPoint y: 78, distance: 47.7
click at [121, 78] on nz-list-item-meta "[PERSON_NAME] [PERSON_NAME][EMAIL_ADDRESS][DOMAIN_NAME]" at bounding box center [277, 81] width 317 height 15
copy nz-list-item-meta "[PERSON_NAME]"
click at [139, 0] on app-search-bar "[PERSON_NAME]" at bounding box center [274, 7] width 324 height 14
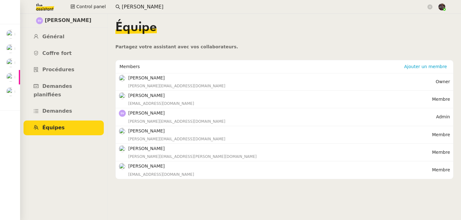
click at [138, 8] on input "[PERSON_NAME]" at bounding box center [274, 7] width 305 height 8
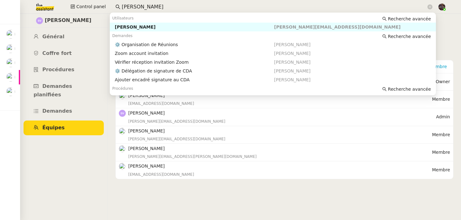
click at [138, 8] on input "[PERSON_NAME]" at bounding box center [274, 7] width 305 height 8
paste input "[PERSON_NAME]"
click at [132, 27] on div "[PERSON_NAME]" at bounding box center [194, 27] width 159 height 6
type input "[PERSON_NAME]"
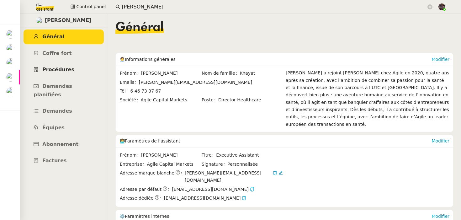
click at [71, 70] on link "Procédures" at bounding box center [64, 69] width 80 height 15
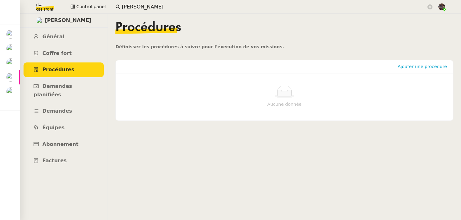
click at [141, 4] on input "[PERSON_NAME]" at bounding box center [274, 7] width 305 height 8
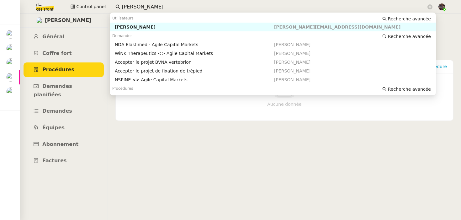
click at [141, 4] on input "[PERSON_NAME]" at bounding box center [274, 7] width 305 height 8
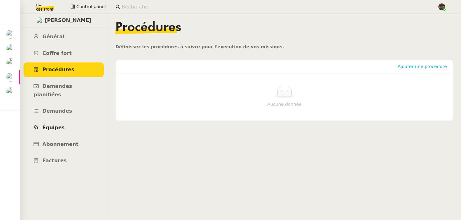
click at [63, 120] on link "Équipes" at bounding box center [64, 127] width 80 height 15
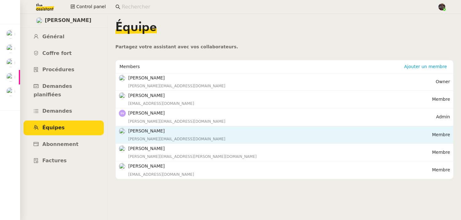
drag, startPoint x: 177, startPoint y: 131, endPoint x: 125, endPoint y: 133, distance: 52.1
click at [125, 133] on nz-list-item-meta "[PERSON_NAME] [PERSON_NAME][EMAIL_ADDRESS][DOMAIN_NAME]" at bounding box center [275, 134] width 313 height 15
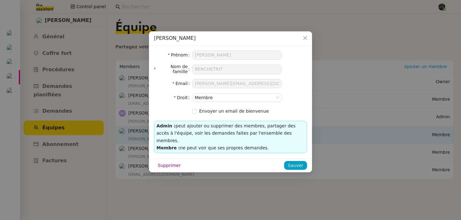
copy nz-list-item-meta "[PERSON_NAME]"
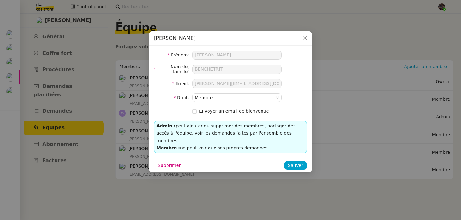
click at [158, 2] on nz-modal-container "[PERSON_NAME] [PERSON_NAME] de famille [PERSON_NAME] Email [PERSON_NAME][EMAIL_…" at bounding box center [230, 110] width 461 height 220
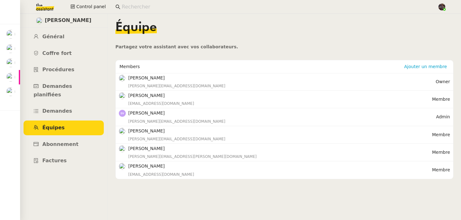
click at [139, 11] on input at bounding box center [277, 7] width 310 height 8
paste input "[PERSON_NAME]"
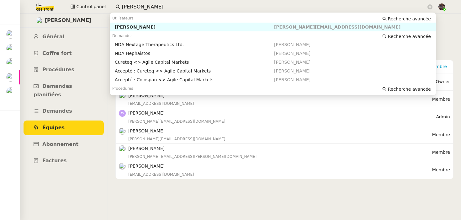
click at [140, 28] on div "[PERSON_NAME]" at bounding box center [194, 27] width 159 height 6
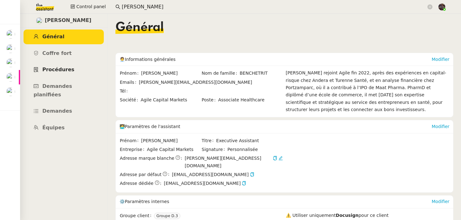
click at [61, 67] on span "Procédures" at bounding box center [58, 70] width 32 height 6
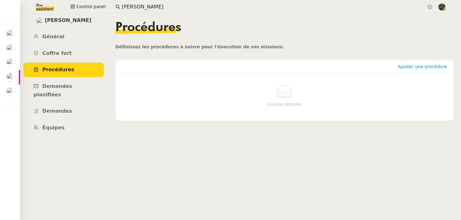
click at [137, 10] on input "[PERSON_NAME]" at bounding box center [274, 7] width 305 height 8
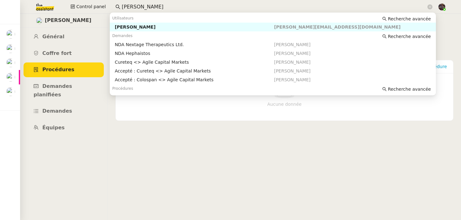
click at [137, 10] on input "[PERSON_NAME]" at bounding box center [274, 7] width 305 height 8
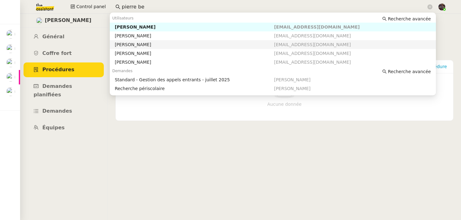
click at [129, 41] on nz-auto-option "[PERSON_NAME] [PERSON_NAME][EMAIL_ADDRESS][DOMAIN_NAME]" at bounding box center [273, 44] width 326 height 9
type input "pierre be"
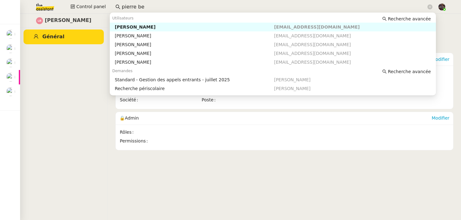
click at [141, 9] on input "pierre be" at bounding box center [274, 7] width 305 height 8
click at [136, 39] on nz-auto-option "Pierre BERTIN [EMAIL_ADDRESS][DOMAIN_NAME]" at bounding box center [273, 35] width 326 height 9
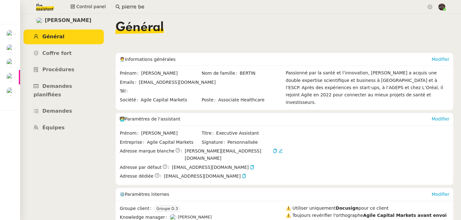
click at [61, 111] on ul "Général [PERSON_NAME] fort Procédures Demandes planifiées Demandes Équipes" at bounding box center [64, 82] width 88 height 106
click at [60, 120] on link "Équipes" at bounding box center [64, 127] width 80 height 15
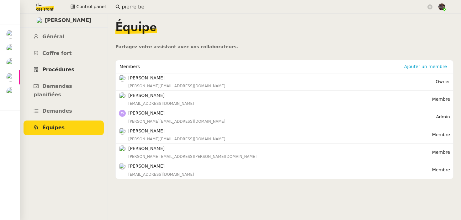
click at [58, 70] on span "Procédures" at bounding box center [58, 70] width 32 height 6
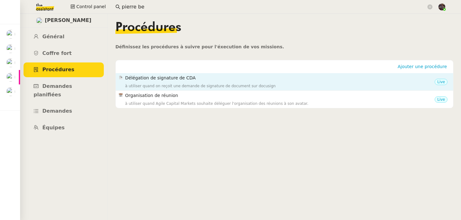
click at [140, 84] on div "à utiliser quand on reçoit une demande de signature de document sur docusign" at bounding box center [280, 86] width 310 height 6
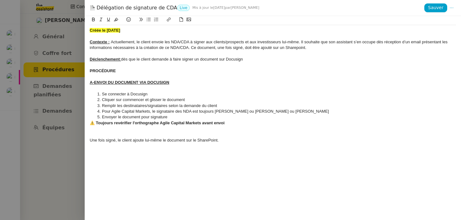
click at [79, 121] on div at bounding box center [230, 110] width 461 height 220
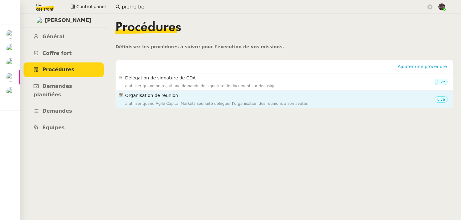
click at [182, 96] on h4 "Organisation de réunion" at bounding box center [280, 95] width 310 height 7
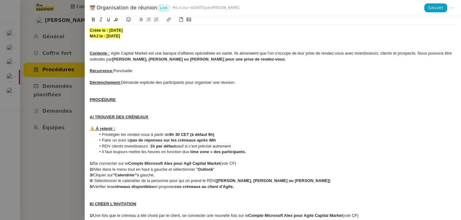
click at [24, 120] on div at bounding box center [230, 110] width 461 height 220
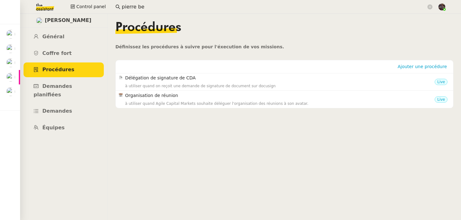
click at [141, 115] on nz-content "Procédures Définissez les procédures à suivre pour l'éxecution de vos missions.…" at bounding box center [284, 117] width 338 height 206
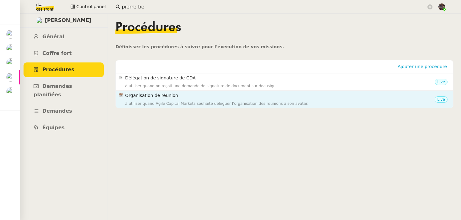
click at [139, 102] on div "à utiliser quand Agile Capital Markets souhaite déléguer l'organisation des réu…" at bounding box center [280, 103] width 310 height 6
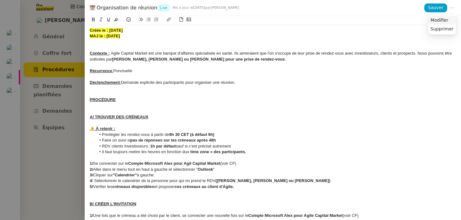
click at [450, 16] on li "Modifier" at bounding box center [442, 20] width 28 height 9
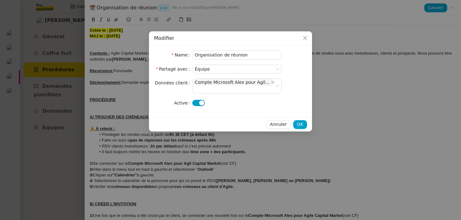
click at [59, 130] on nz-modal-container "Modifier Name Organisation de réunion Partagé avec Équipe Données client Compte…" at bounding box center [230, 110] width 461 height 220
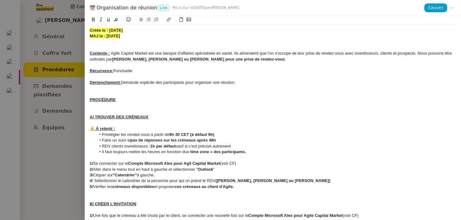
click at [59, 130] on div at bounding box center [230, 110] width 461 height 220
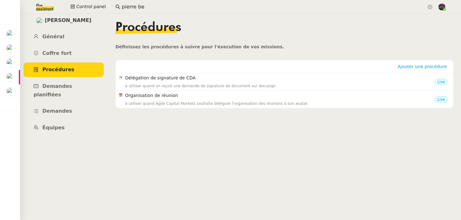
click at [157, 126] on nz-content "Procédures Définissez les procédures à suivre pour l'éxecution de vos missions.…" at bounding box center [284, 117] width 338 height 206
click at [83, 58] on link "Coffre fort" at bounding box center [64, 53] width 80 height 15
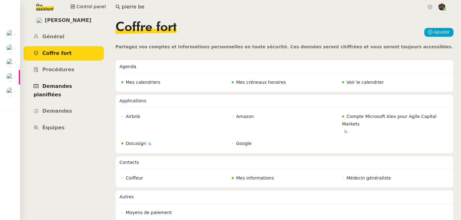
click at [72, 80] on link "Demandes planifiées" at bounding box center [64, 90] width 80 height 23
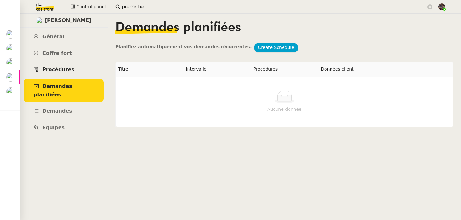
click at [71, 63] on link "Procédures" at bounding box center [64, 69] width 80 height 15
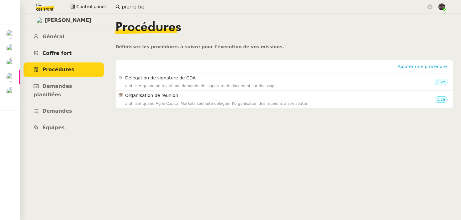
click at [71, 48] on link "Coffre fort" at bounding box center [64, 53] width 80 height 15
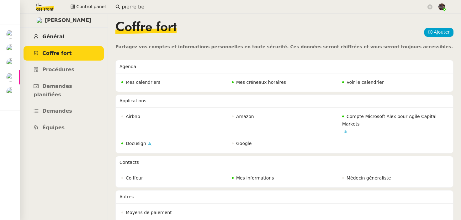
click at [70, 38] on link "Général" at bounding box center [64, 36] width 80 height 15
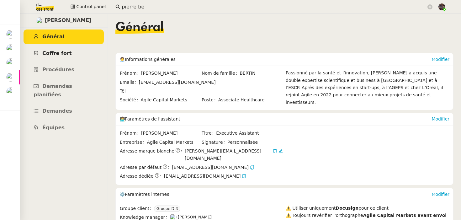
click at [77, 57] on link "Coffre fort" at bounding box center [64, 53] width 80 height 15
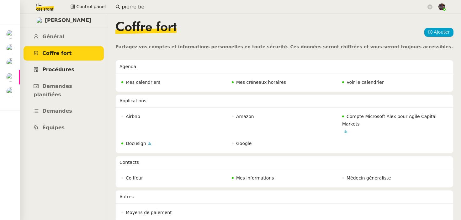
click at [73, 69] on link "Procédures" at bounding box center [64, 69] width 80 height 15
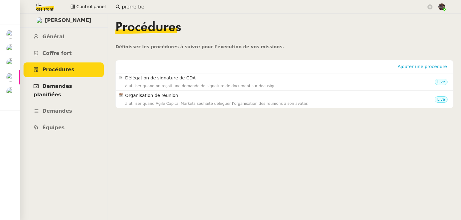
click at [76, 90] on link "Demandes planifiées" at bounding box center [64, 90] width 80 height 23
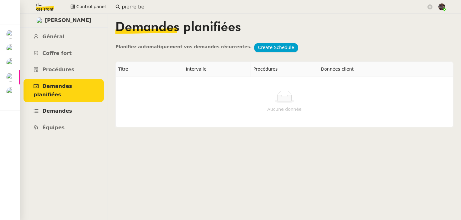
click at [76, 104] on link "Demandes" at bounding box center [64, 111] width 80 height 15
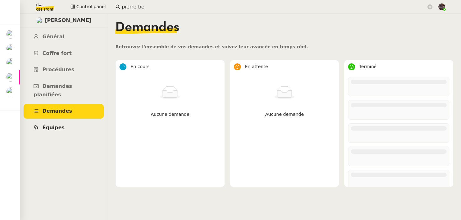
click at [51, 123] on link "Équipes" at bounding box center [64, 127] width 80 height 15
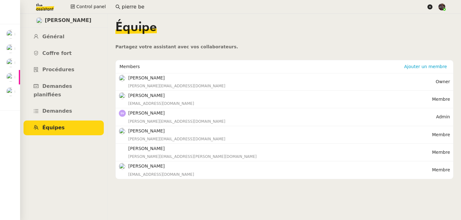
click at [429, 6] on icon at bounding box center [430, 6] width 5 height 5
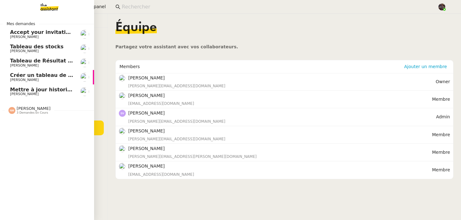
click at [49, 10] on img at bounding box center [44, 7] width 49 height 14
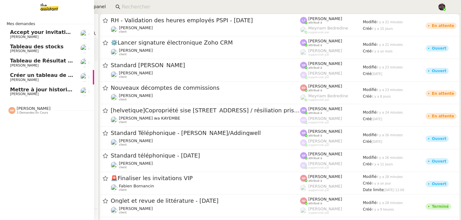
click at [45, 91] on span "Mettre à jour historique Abaco Exercice [DATE] - [DATE]" at bounding box center [89, 90] width 158 height 6
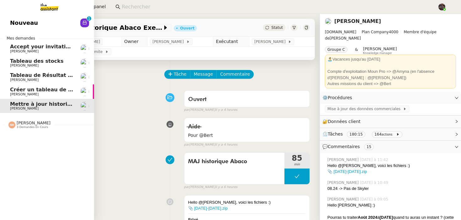
click at [18, 18] on link "Nouveau 0 1 2 3 4 5 6 7 8 9" at bounding box center [47, 23] width 94 height 14
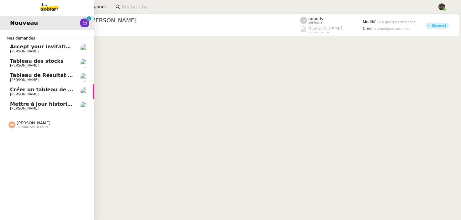
click at [12, 106] on span "Mettre à jour historique Abaco Exercice [DATE] - [DATE]" at bounding box center [89, 104] width 158 height 6
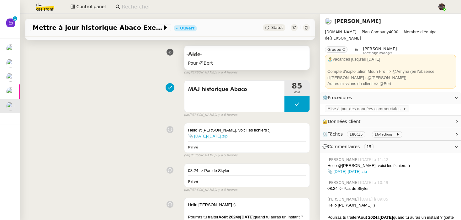
scroll to position [70, 0]
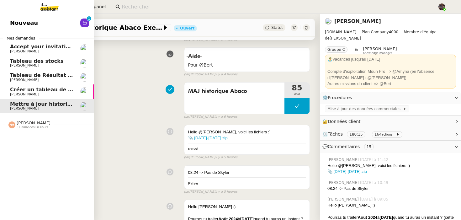
click at [30, 88] on span "Créer un tableau de bord gestion marge PAF" at bounding box center [73, 90] width 126 height 6
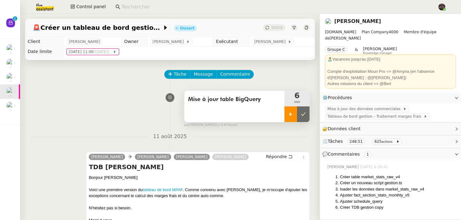
click at [291, 112] on icon at bounding box center [290, 114] width 5 height 5
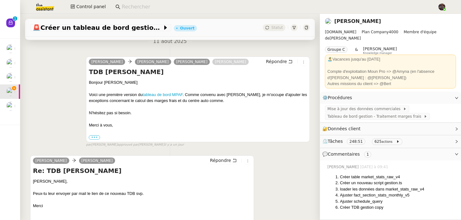
scroll to position [140, 0]
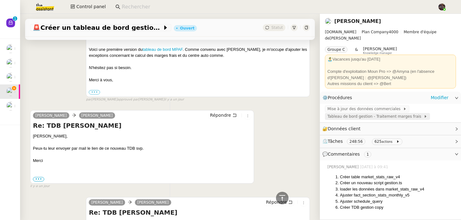
click at [368, 113] on span "Tableau de bord gestion - Traitement marges frais" at bounding box center [376, 116] width 96 height 6
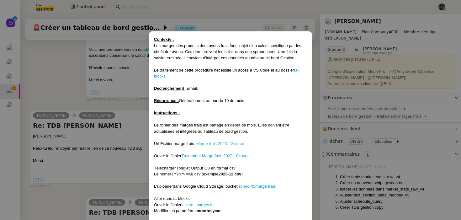
click at [220, 145] on link "Marge frais 2023 - Groupe" at bounding box center [220, 143] width 48 height 5
click at [109, 90] on nz-modal-container "Contexte : Les marges des produits des rayons frais font l'objet d'un calcul sp…" at bounding box center [230, 110] width 461 height 220
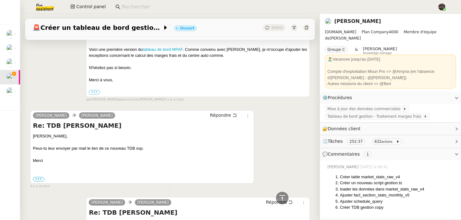
scroll to position [0, 0]
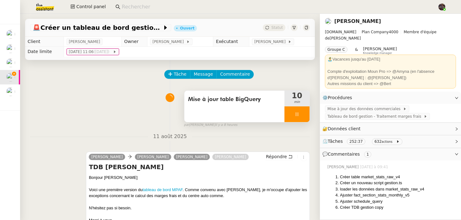
click at [302, 114] on div at bounding box center [297, 114] width 25 height 16
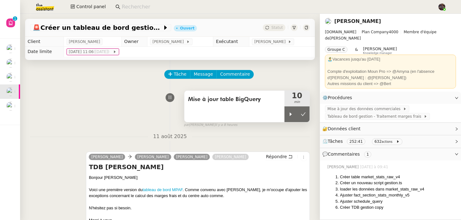
click at [272, 111] on div "Mise à jour table BigQuery" at bounding box center [234, 106] width 100 height 31
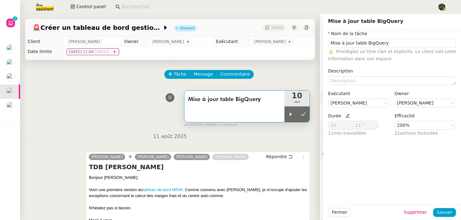
click at [347, 116] on icon at bounding box center [348, 116] width 4 height 4
drag, startPoint x: 333, startPoint y: 125, endPoint x: 324, endPoint y: 125, distance: 9.7
click at [324, 125] on div "Nom de la tâche Mise à jour table BigQuery ⚠️ Privilégiez un titre clair et exp…" at bounding box center [392, 86] width 138 height 112
type input "20 '"
click at [439, 211] on span "Sauver" at bounding box center [444, 212] width 15 height 7
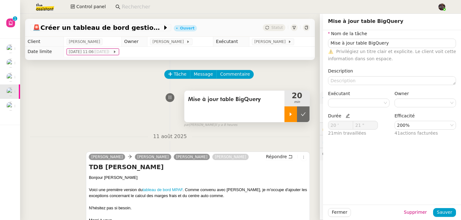
click at [286, 114] on div at bounding box center [291, 114] width 13 height 16
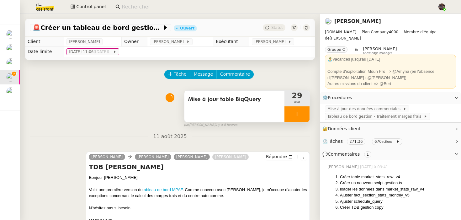
click at [294, 113] on div at bounding box center [297, 114] width 25 height 16
click at [304, 113] on icon at bounding box center [303, 114] width 5 height 5
click at [253, 110] on div "Mise à jour table BigQuery" at bounding box center [234, 106] width 100 height 31
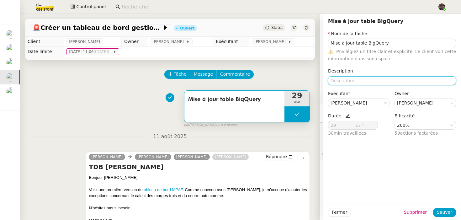
click at [345, 78] on textarea at bounding box center [392, 80] width 128 height 9
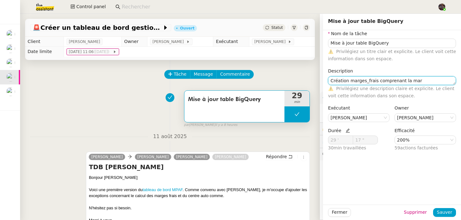
type textarea "Création marges_frais comprenant la mar"
click at [301, 109] on button at bounding box center [297, 114] width 25 height 16
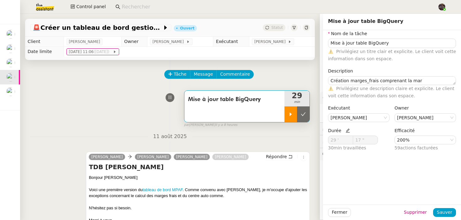
click at [291, 113] on icon at bounding box center [290, 114] width 5 height 5
type input "Mise à jour table BigQuery"
type input "29 '"
type input "17 ""
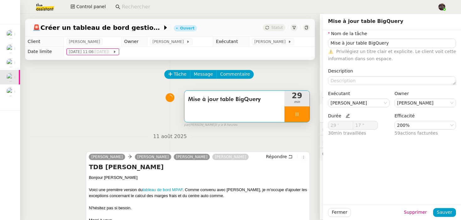
type input "Mise à jour table BigQuery"
type input "29 '"
type input "17 ""
type input "Mise à jour table BigQuery"
type input "29 '"
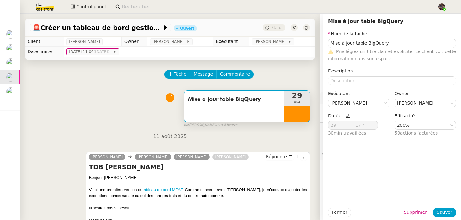
type input "17 ""
type input "Mise à jour table BigQuery"
type input "29 '"
click at [343, 75] on nz-form-label "Description" at bounding box center [340, 71] width 25 height 8
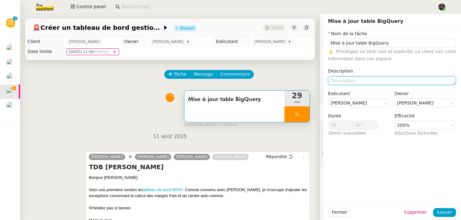
click at [337, 83] on textarea at bounding box center [392, 80] width 128 height 9
type input "43 ""
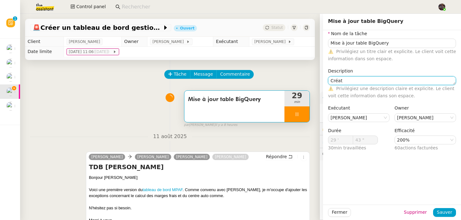
type textarea "Créati"
type input "44 ""
type textarea "Création mar"
type input "45 ""
type textarea "Création [PERSON_NAME]"
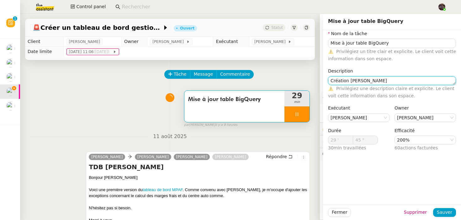
type input "46 ""
type textarea "Création marge frais c"
type input "47 ""
type textarea "Création marge frais compren"
type input "48 ""
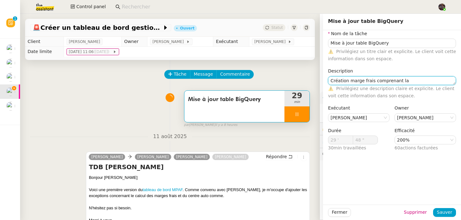
type textarea "Création marge frais comprenant la m"
type input "49 ""
type textarea "Création marge frais comprenant la marge"
type input "50 ""
type textarea "Création marge frais comprenant la marge bre"
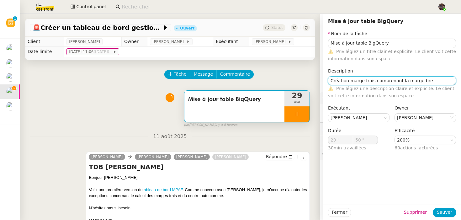
type input "51 ""
type textarea "Création marge frais comprenant la marge brute"
type input "52 ""
type textarea "Création marge frais comprenant la marge brute et la"
type input "53 ""
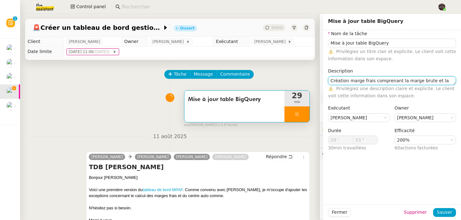
type textarea "Création marge frais comprenant la marge brute et la marge"
type input "54 ""
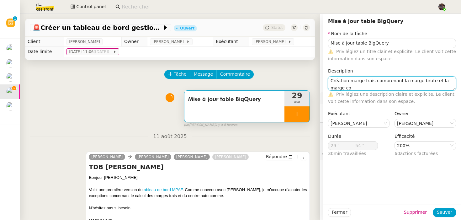
scroll to position [0, 0]
type textarea "Création marge frais comprenant la marge brute et la marge commercia"
type input "55 ""
type textarea "Création marge frais comprenant la marge brute et la marge commerciale"
type input "56 ""
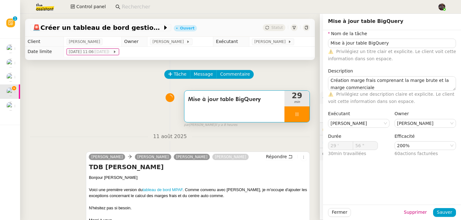
click at [450, 206] on div "Fermer Supprimer Sauver" at bounding box center [392, 212] width 138 height 15
click at [450, 212] on span "Sauver" at bounding box center [444, 212] width 15 height 7
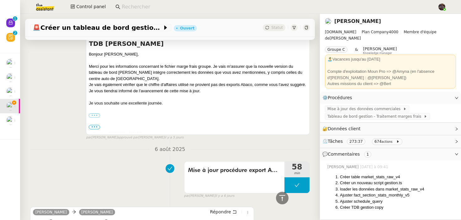
scroll to position [1410, 0]
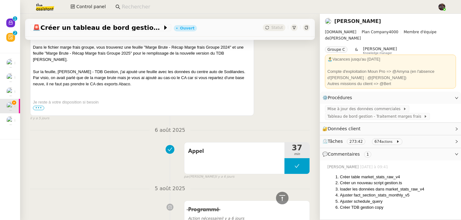
click at [37, 118] on div "Bon courage" at bounding box center [142, 121] width 218 height 6
click at [38, 105] on div at bounding box center [142, 108] width 218 height 6
click at [38, 107] on span "•••" at bounding box center [38, 108] width 11 height 4
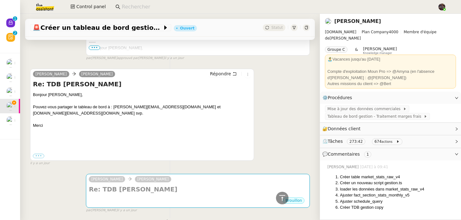
scroll to position [0, 0]
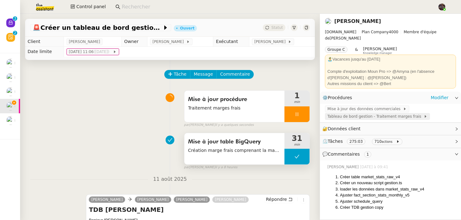
click at [381, 114] on span "Tableau de bord gestion - Traitement marges frais" at bounding box center [376, 116] width 96 height 6
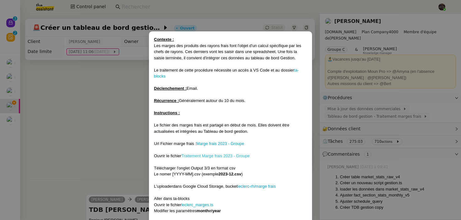
click at [219, 157] on link "Traitement Marge frais 2023 - Groupe" at bounding box center [215, 155] width 68 height 5
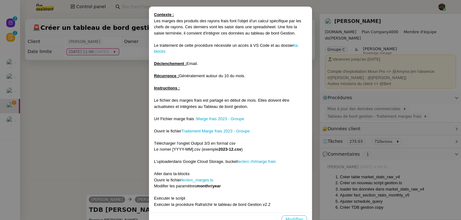
click at [298, 217] on span "Modifier" at bounding box center [294, 219] width 18 height 7
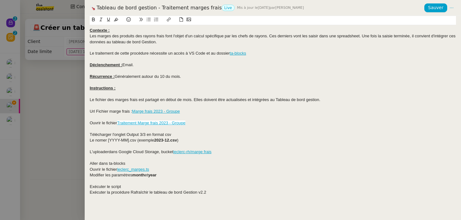
click at [189, 121] on div "Ouvrir le fichier Traitement Marge frais 2023 - Groupe" at bounding box center [273, 123] width 366 height 6
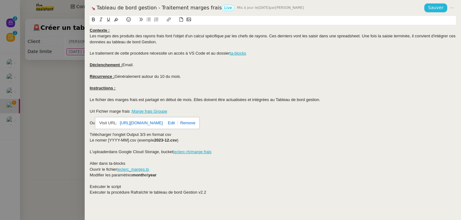
click at [437, 8] on span "Sauver" at bounding box center [435, 7] width 15 height 7
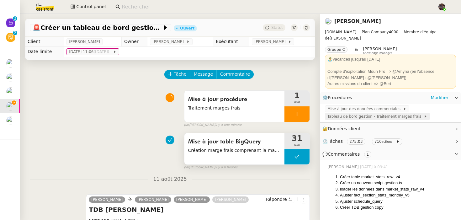
click at [382, 113] on span "Tableau de bord gestion - Traitement marges frais" at bounding box center [376, 116] width 96 height 6
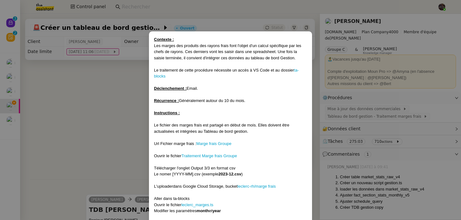
click at [89, 151] on nz-modal-container "Contexte : Les marges des produits des rayons frais font l'objet d'un calcul sp…" at bounding box center [230, 110] width 461 height 220
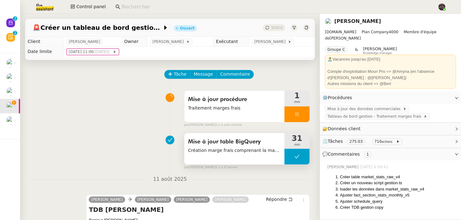
click at [354, 23] on link "[PERSON_NAME]" at bounding box center [357, 21] width 47 height 6
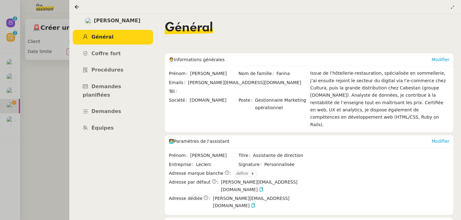
click at [115, 62] on ul "Général [PERSON_NAME] fort Procédures Demandes planifiées Demandes Équipes" at bounding box center [113, 83] width 88 height 106
click at [115, 70] on span "Procédures" at bounding box center [108, 70] width 32 height 6
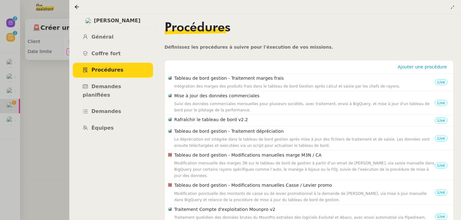
click at [134, 146] on div "[PERSON_NAME] Général [PERSON_NAME] fort Procédures Demandes planifiées Demande…" at bounding box center [113, 117] width 88 height 206
click at [28, 140] on div at bounding box center [230, 110] width 461 height 220
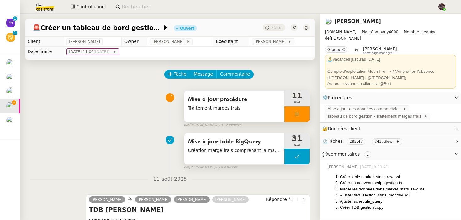
click at [303, 117] on div at bounding box center [297, 114] width 25 height 16
click at [303, 117] on button at bounding box center [303, 114] width 13 height 16
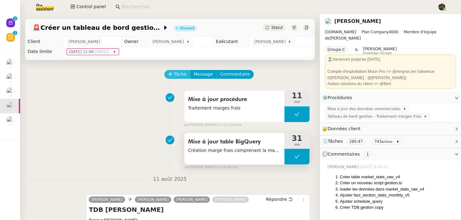
click at [180, 76] on span "Tâche" at bounding box center [180, 74] width 13 height 7
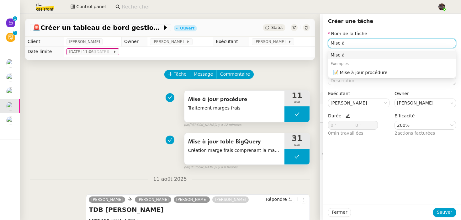
type input "Mise à j"
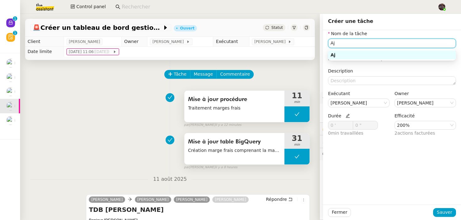
type input "A"
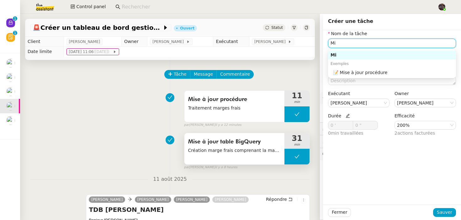
type input "Mi"
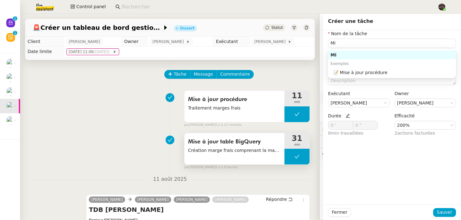
click at [294, 164] on button at bounding box center [297, 157] width 25 height 16
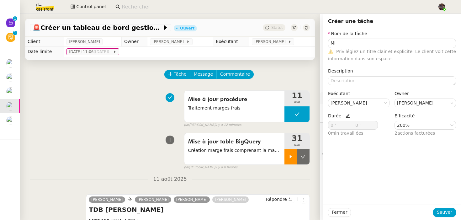
click at [292, 158] on icon at bounding box center [290, 156] width 5 height 5
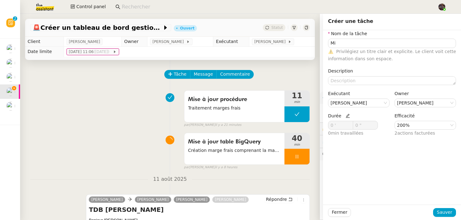
click at [305, 159] on div at bounding box center [297, 157] width 25 height 16
click at [305, 159] on button at bounding box center [303, 157] width 13 height 16
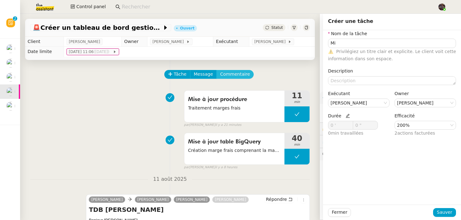
click at [227, 75] on span "Commentaire" at bounding box center [235, 74] width 30 height 7
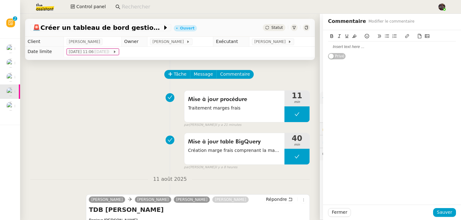
click at [345, 47] on div at bounding box center [392, 47] width 128 height 6
click at [375, 58] on div "Import historique" at bounding box center [392, 59] width 128 height 6
click at [412, 71] on div "Mise à jour formule marge comm dans" at bounding box center [392, 70] width 128 height 6
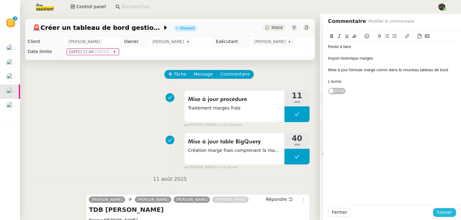
click at [451, 212] on span "Sauver" at bounding box center [444, 212] width 15 height 7
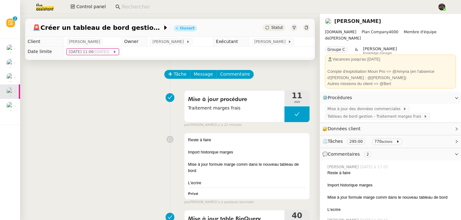
click at [147, 158] on div "Reste à faire Import historique marges Mise à jour formule marge comm dans le n…" at bounding box center [170, 167] width 280 height 75
click at [186, 71] on button "Tâche" at bounding box center [177, 74] width 26 height 9
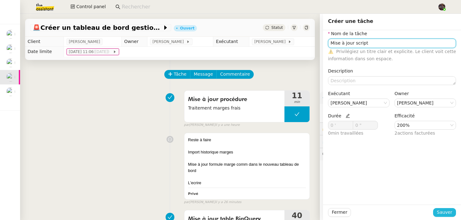
type input "Mise à jour script"
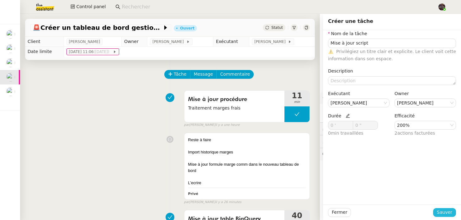
click at [447, 214] on span "Sauver" at bounding box center [444, 212] width 15 height 7
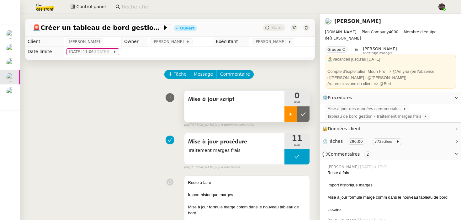
click at [294, 111] on div at bounding box center [291, 114] width 13 height 16
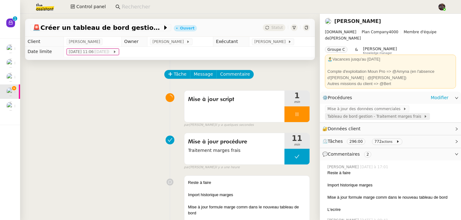
click at [407, 113] on span "Tableau de bord gestion - Traitement marges frais" at bounding box center [376, 116] width 96 height 6
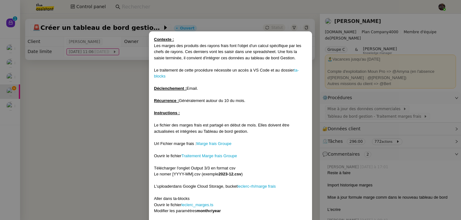
scroll to position [39, 0]
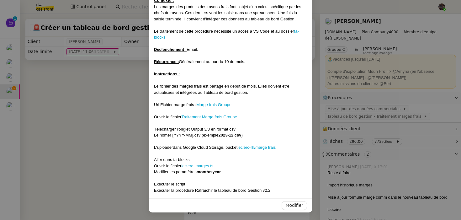
click at [261, 144] on div "L'uploader dans Google Cloud Storage, bucket leclerc-rh/marge frais" at bounding box center [230, 147] width 153 height 6
click at [259, 146] on link "leclerc-rh/marge frais" at bounding box center [256, 147] width 38 height 5
click at [104, 117] on nz-modal-container "Contexte : Les marges des produits des rayons frais font l'objet d'un calcul sp…" at bounding box center [230, 110] width 461 height 220
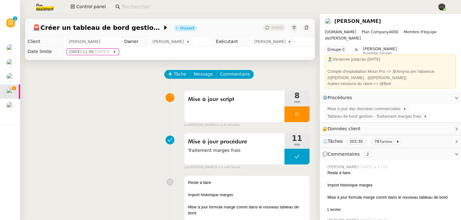
scroll to position [8, 0]
click at [292, 116] on div at bounding box center [297, 114] width 25 height 16
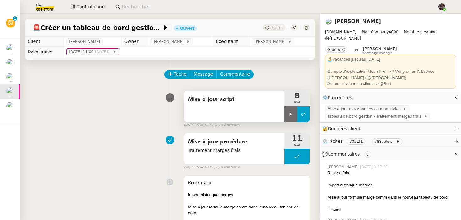
click at [305, 113] on icon at bounding box center [303, 114] width 5 height 5
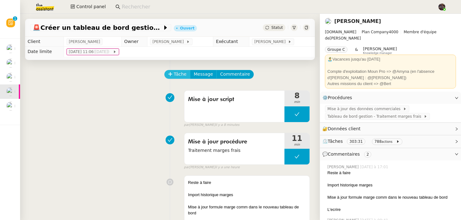
click at [174, 72] on span "Tâche" at bounding box center [180, 74] width 13 height 7
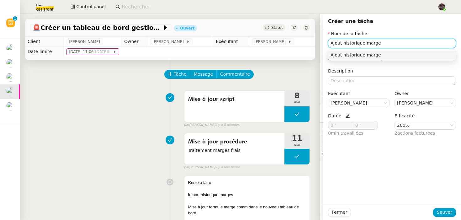
click at [360, 56] on div "Ajout historique marge" at bounding box center [392, 55] width 123 height 6
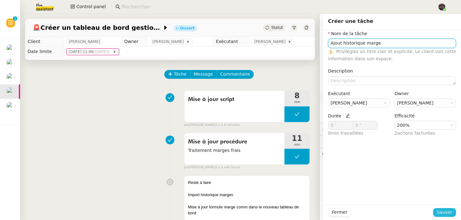
type input "Ajout historique marge"
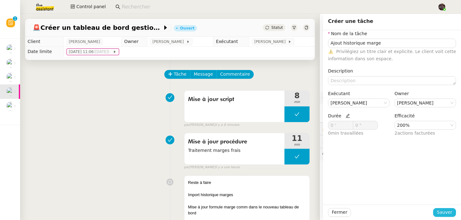
click at [440, 216] on span "Sauver" at bounding box center [444, 212] width 15 height 7
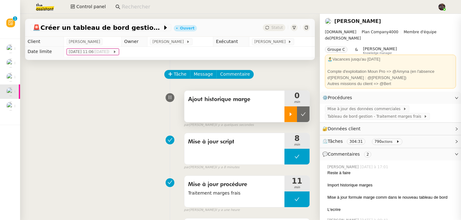
click at [290, 112] on icon at bounding box center [290, 114] width 5 height 5
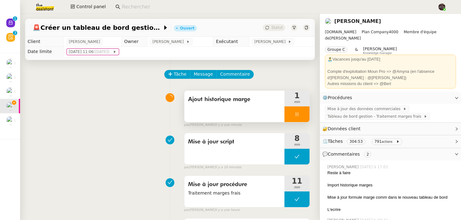
click at [293, 113] on div at bounding box center [297, 114] width 25 height 16
